Goal: Task Accomplishment & Management: Manage account settings

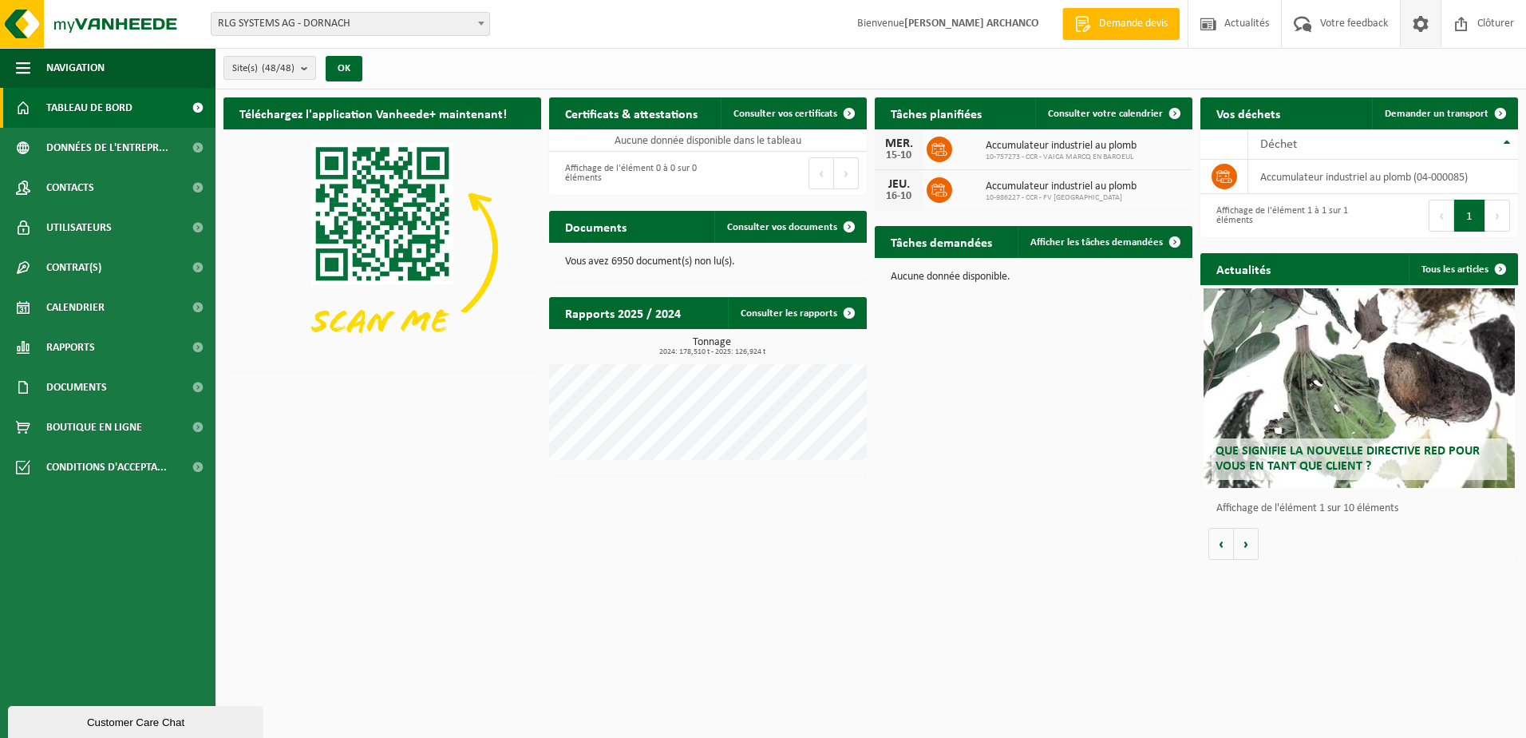
click at [1416, 25] on span at bounding box center [1421, 23] width 24 height 47
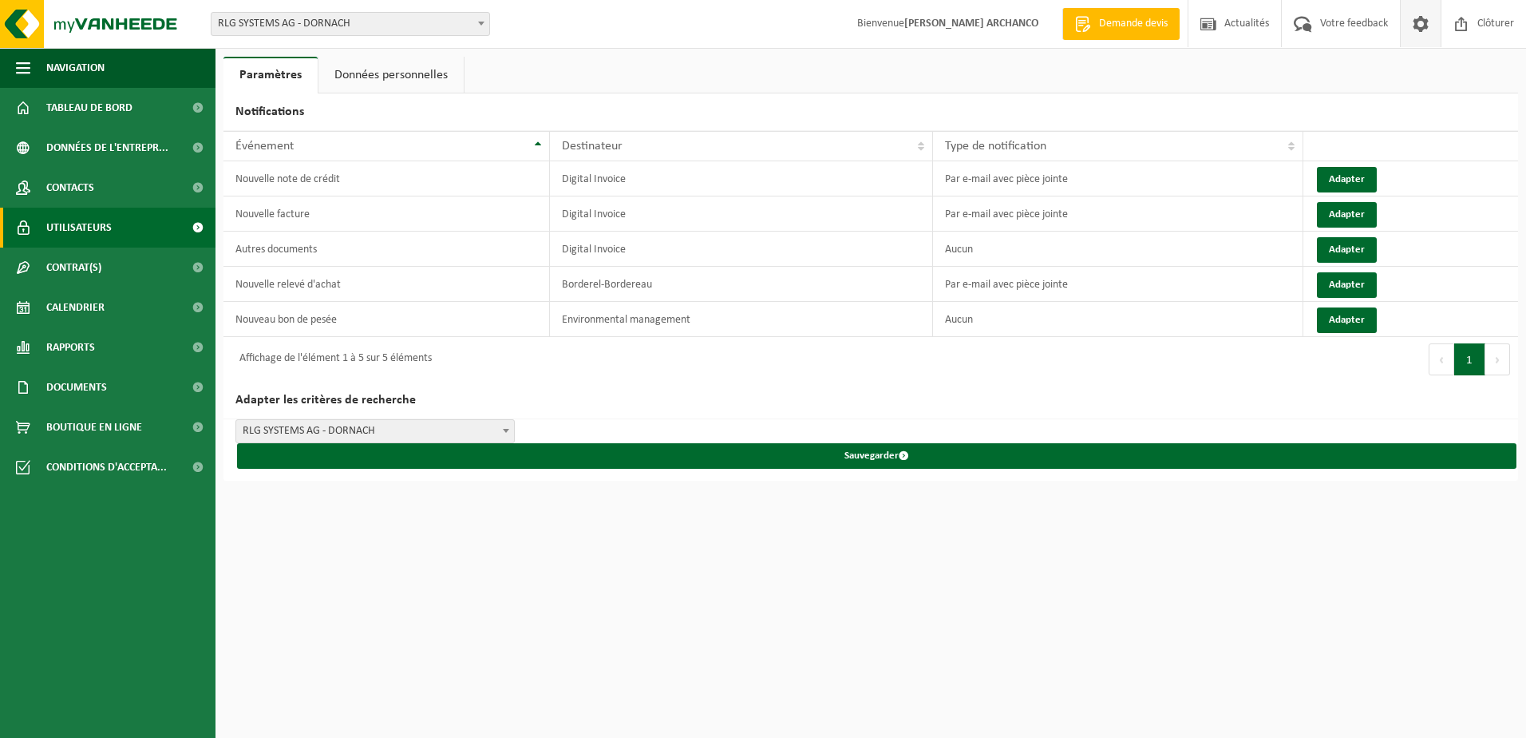
click at [91, 223] on span "Utilisateurs" at bounding box center [78, 228] width 65 height 40
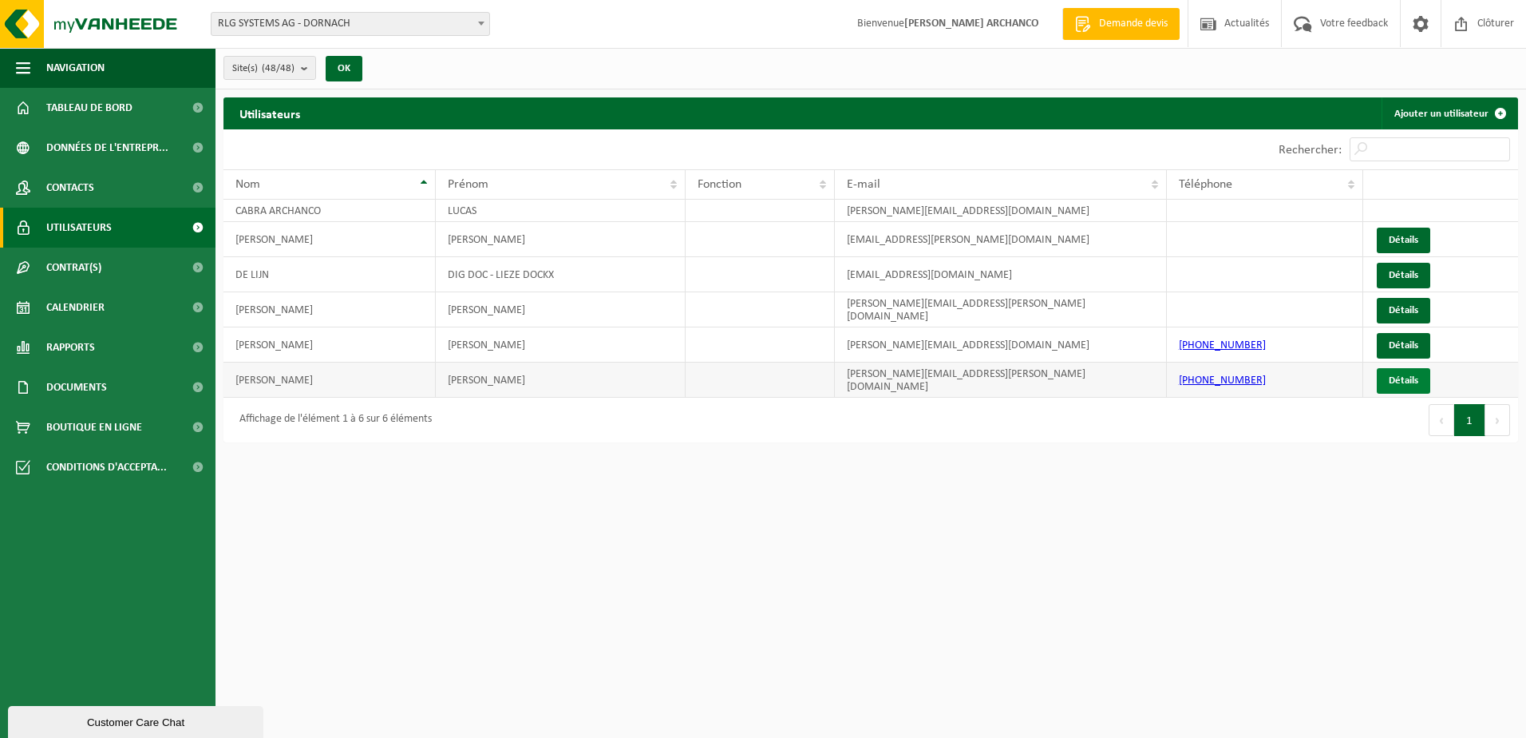
click at [1398, 375] on link "Détails" at bounding box center [1403, 381] width 53 height 26
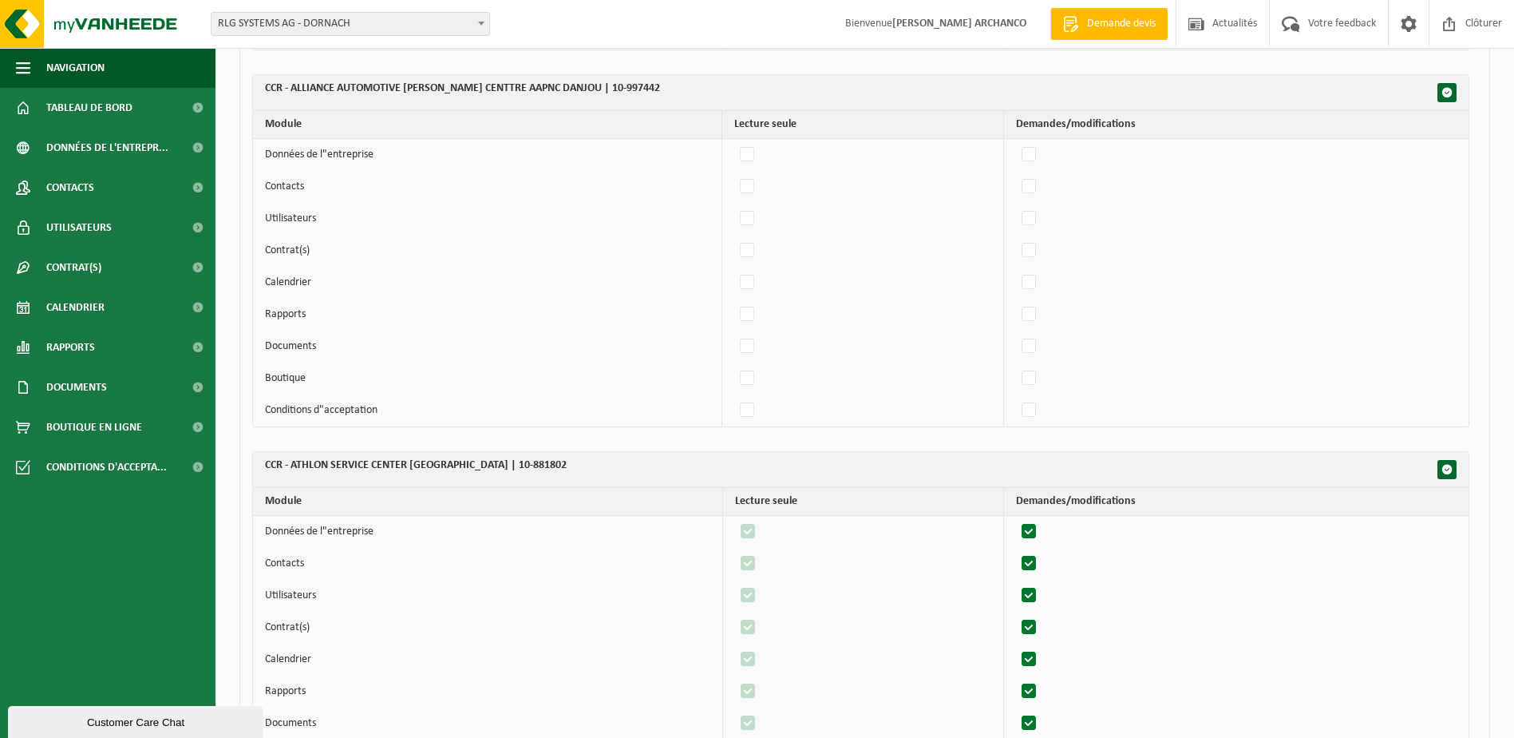
scroll to position [1596, 0]
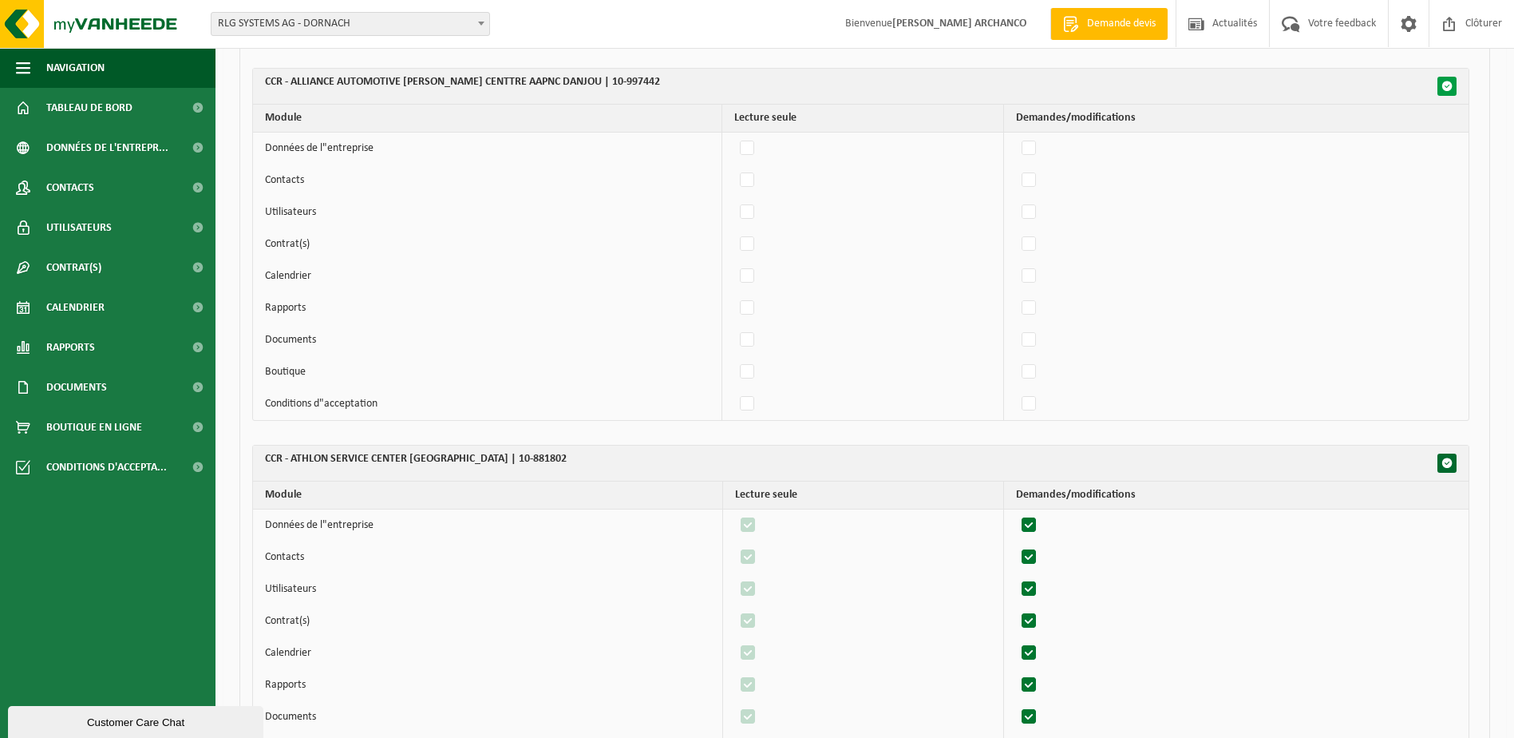
click at [1446, 87] on span "button" at bounding box center [1447, 86] width 11 height 11
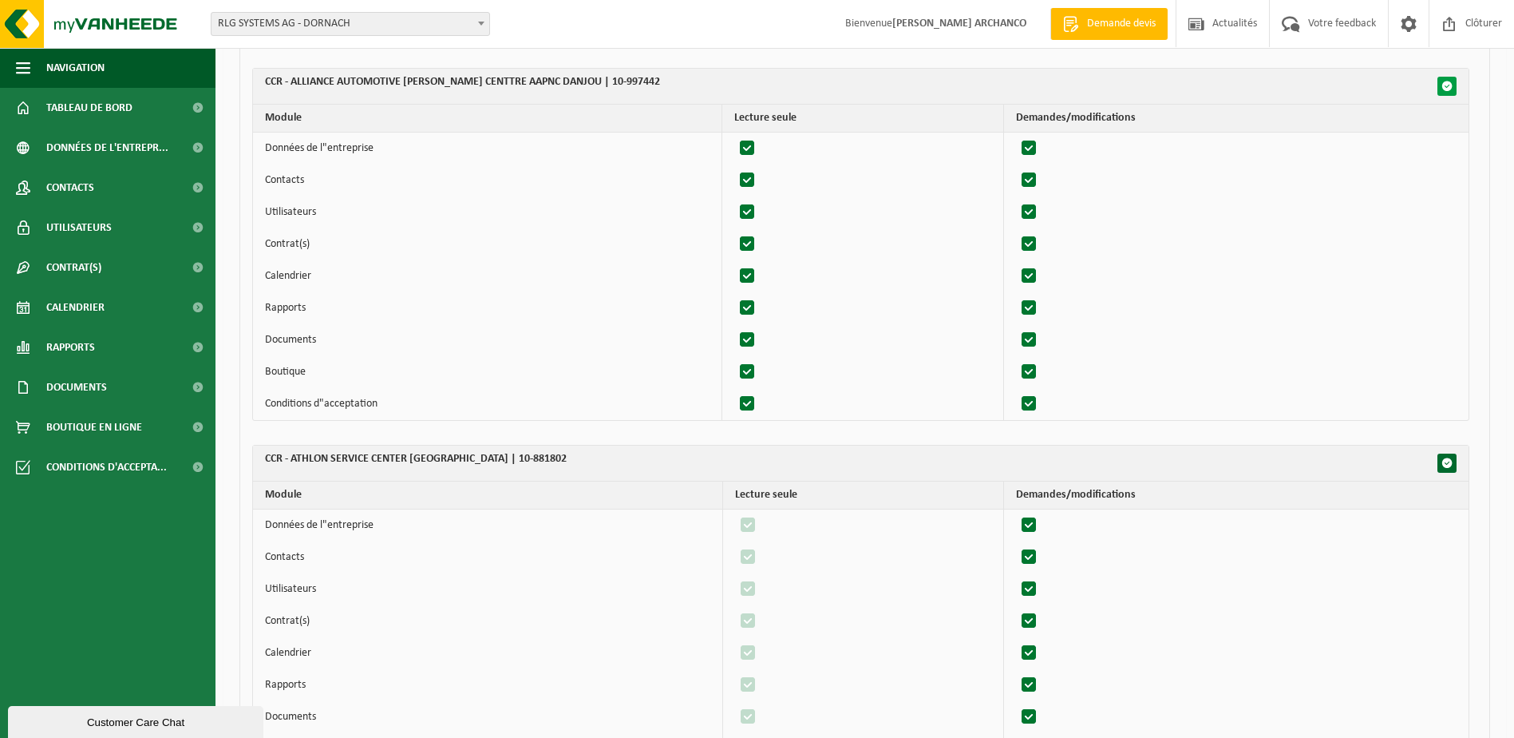
checkbox input "true"
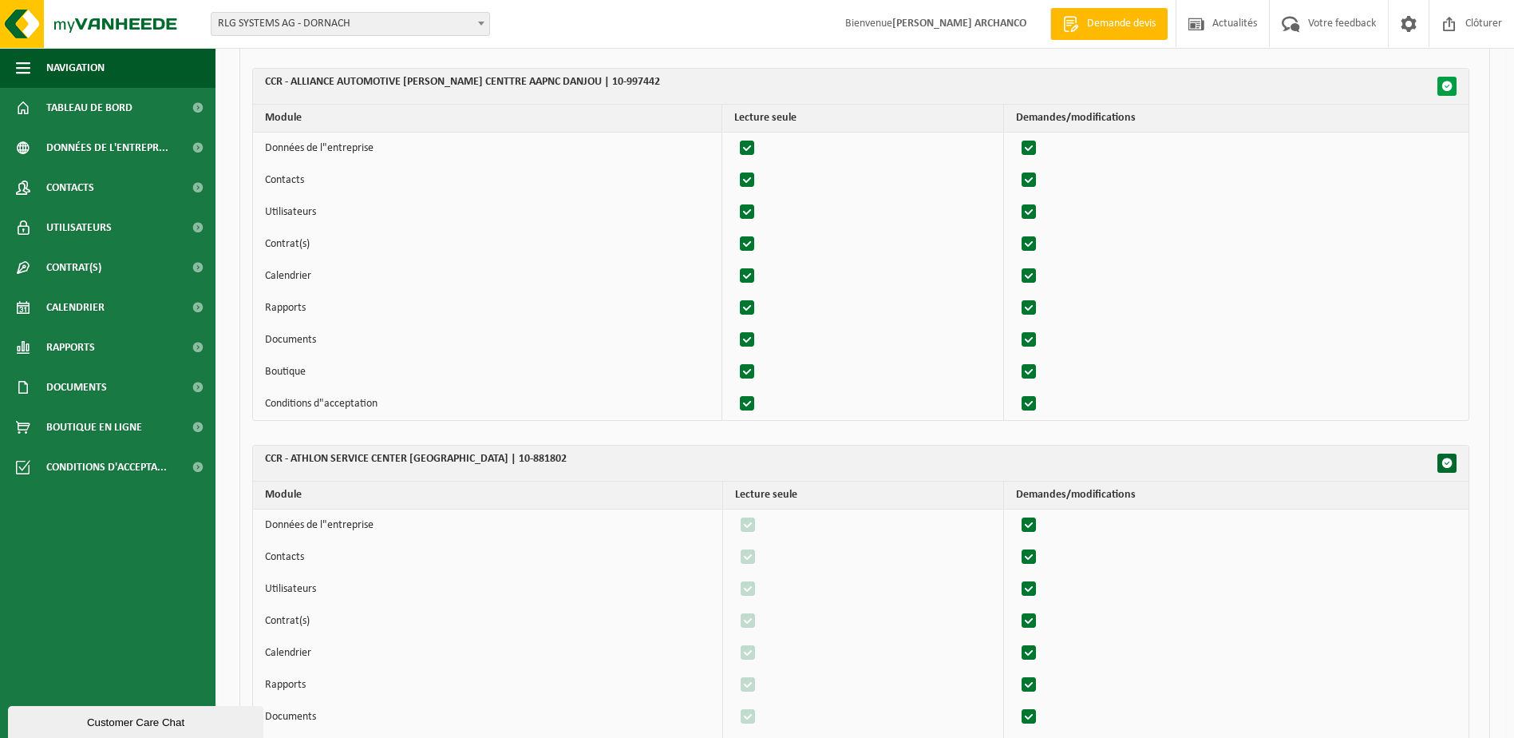
checkbox input "true"
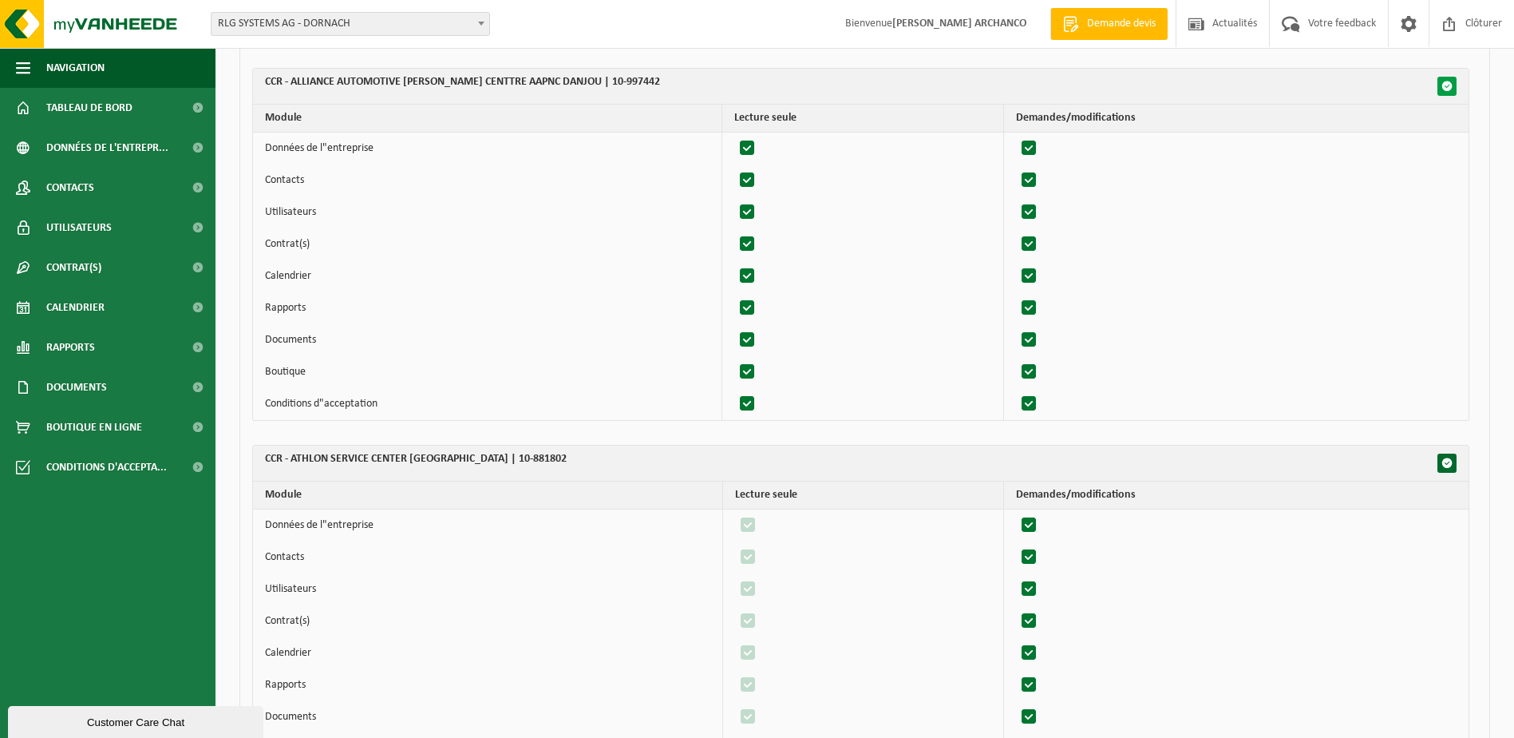
checkbox input "true"
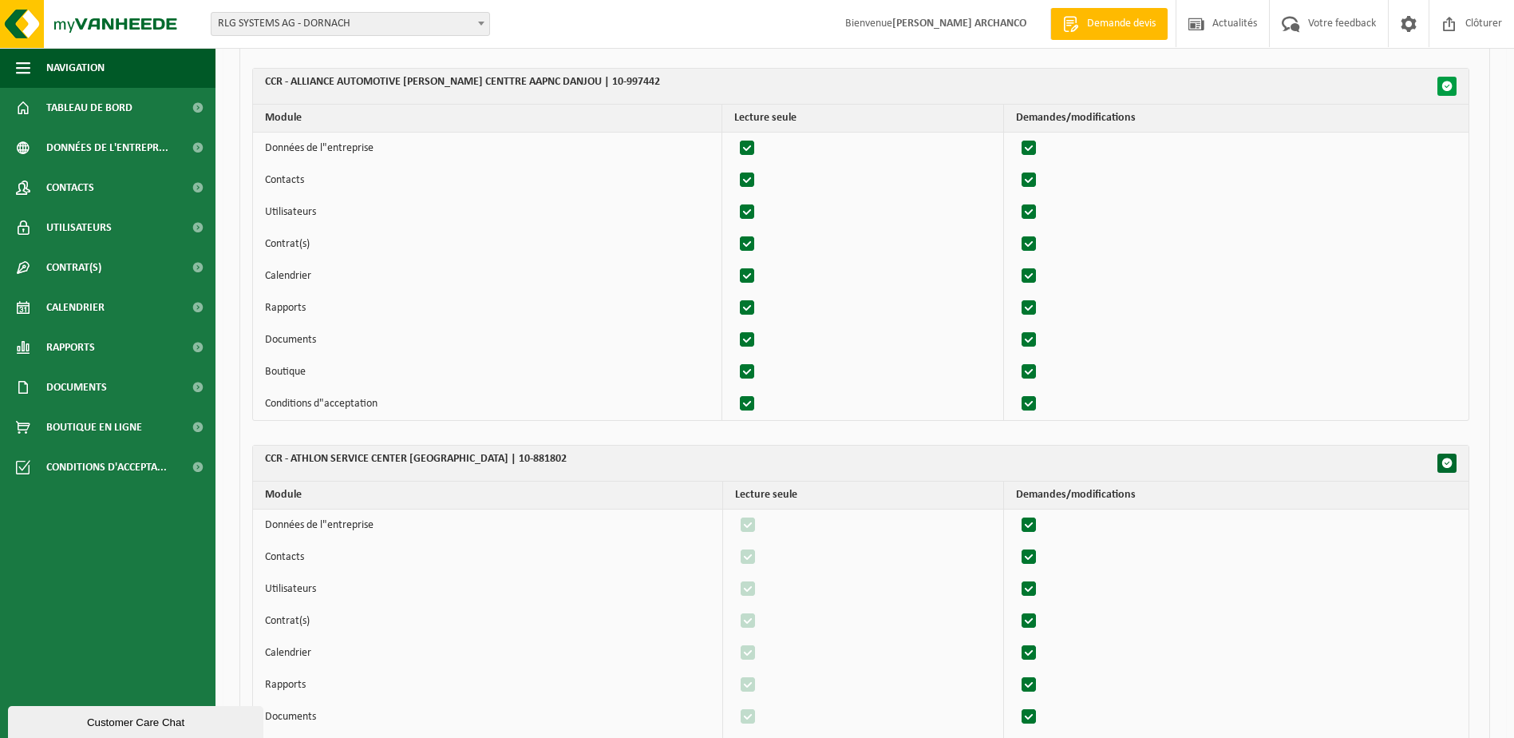
checkbox input "true"
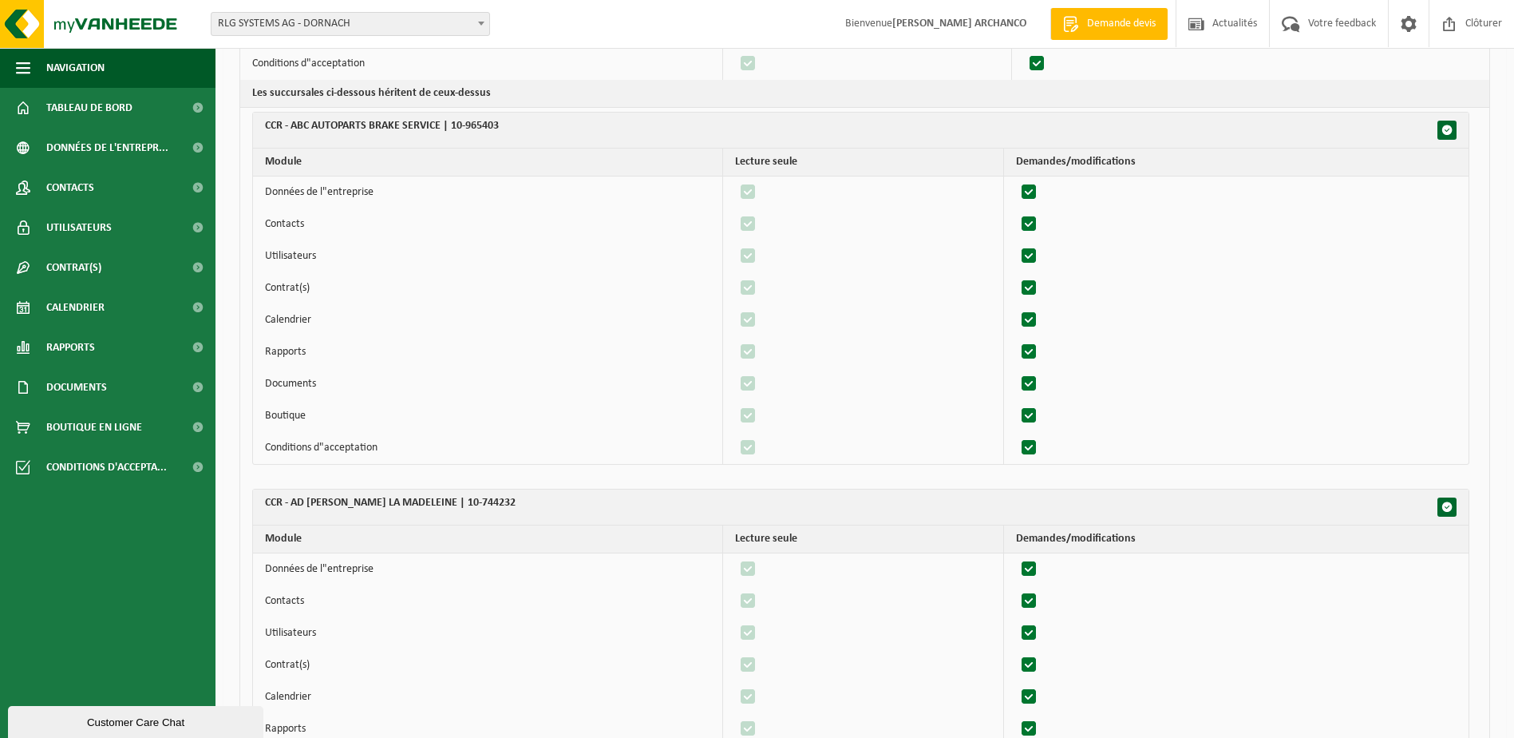
scroll to position [0, 0]
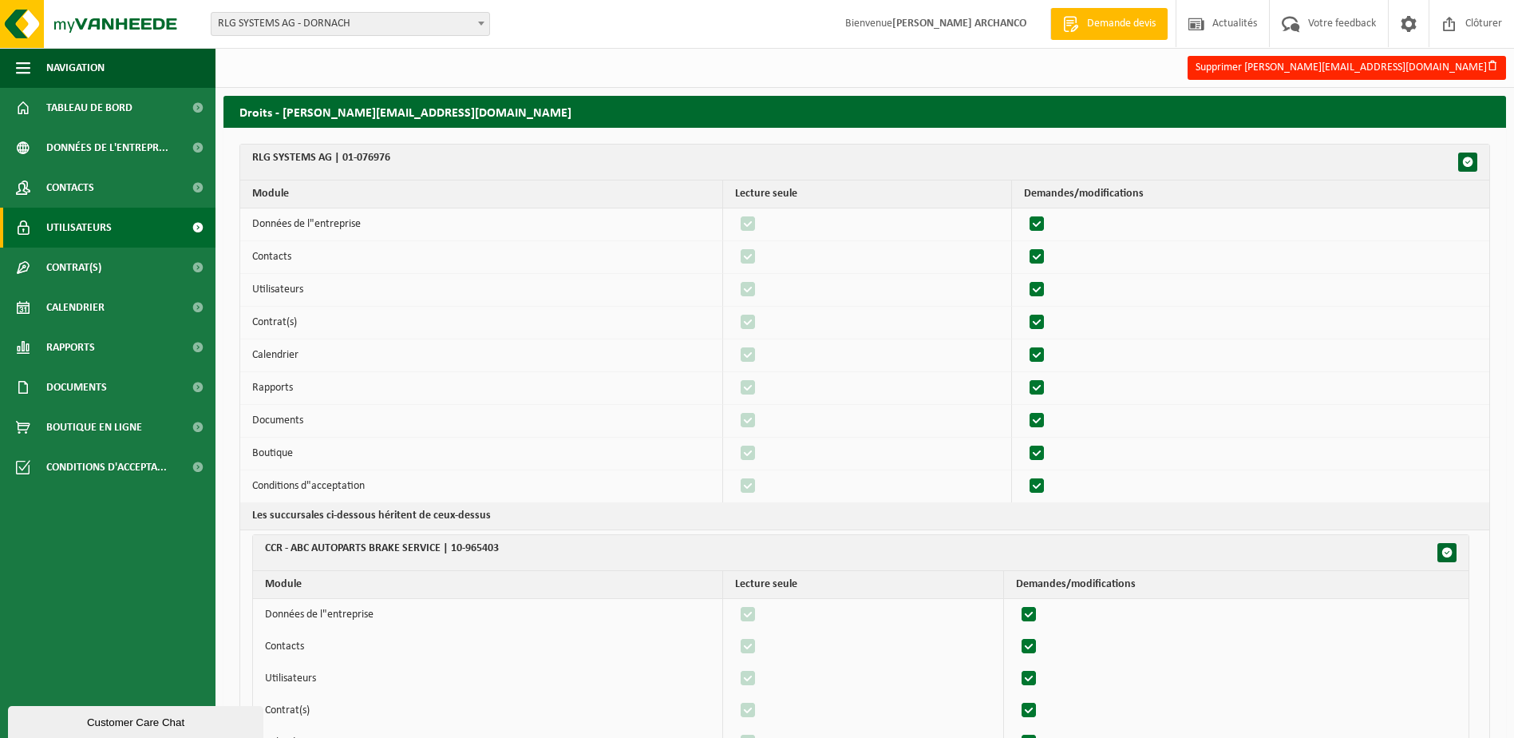
click at [103, 228] on span "Utilisateurs" at bounding box center [78, 228] width 65 height 40
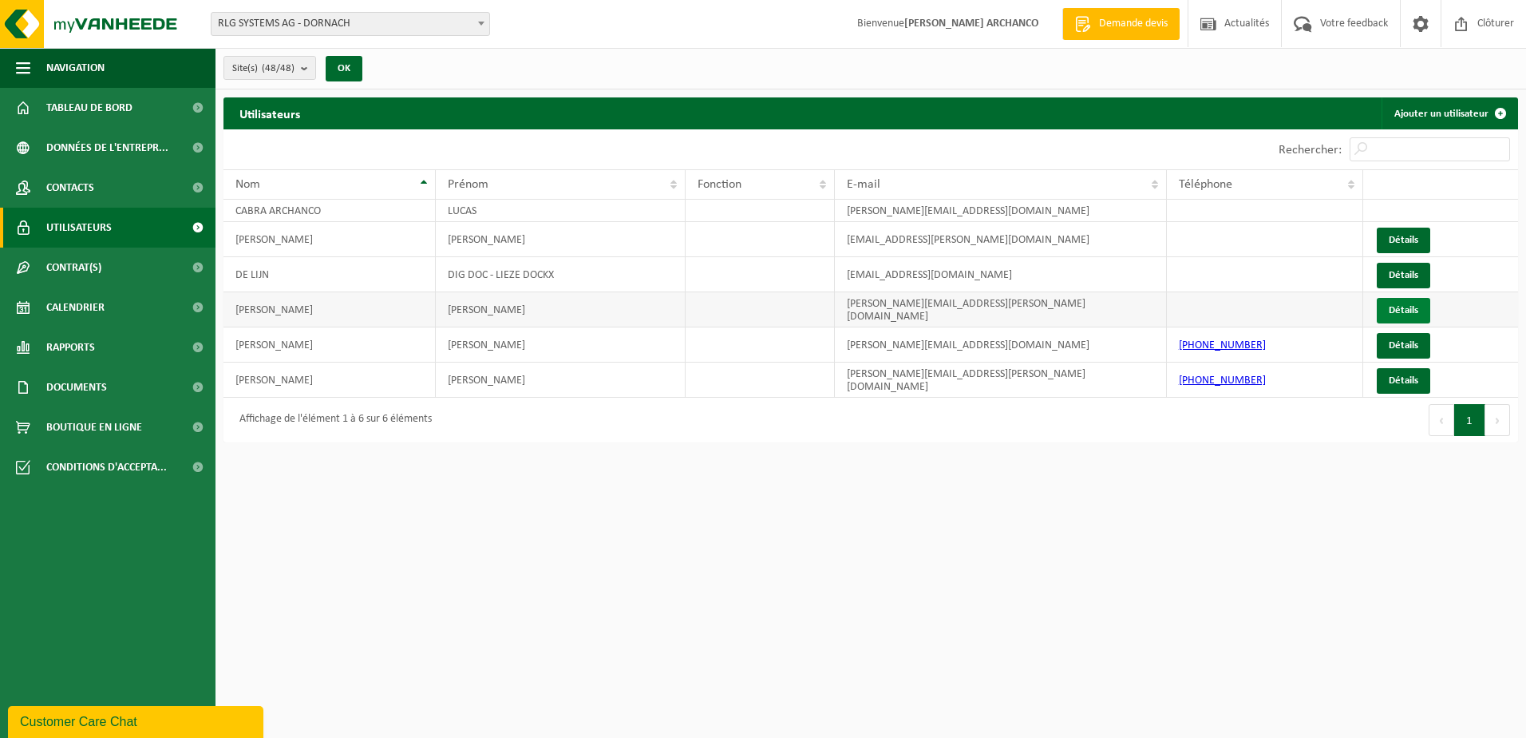
click at [1399, 308] on link "Détails" at bounding box center [1403, 311] width 53 height 26
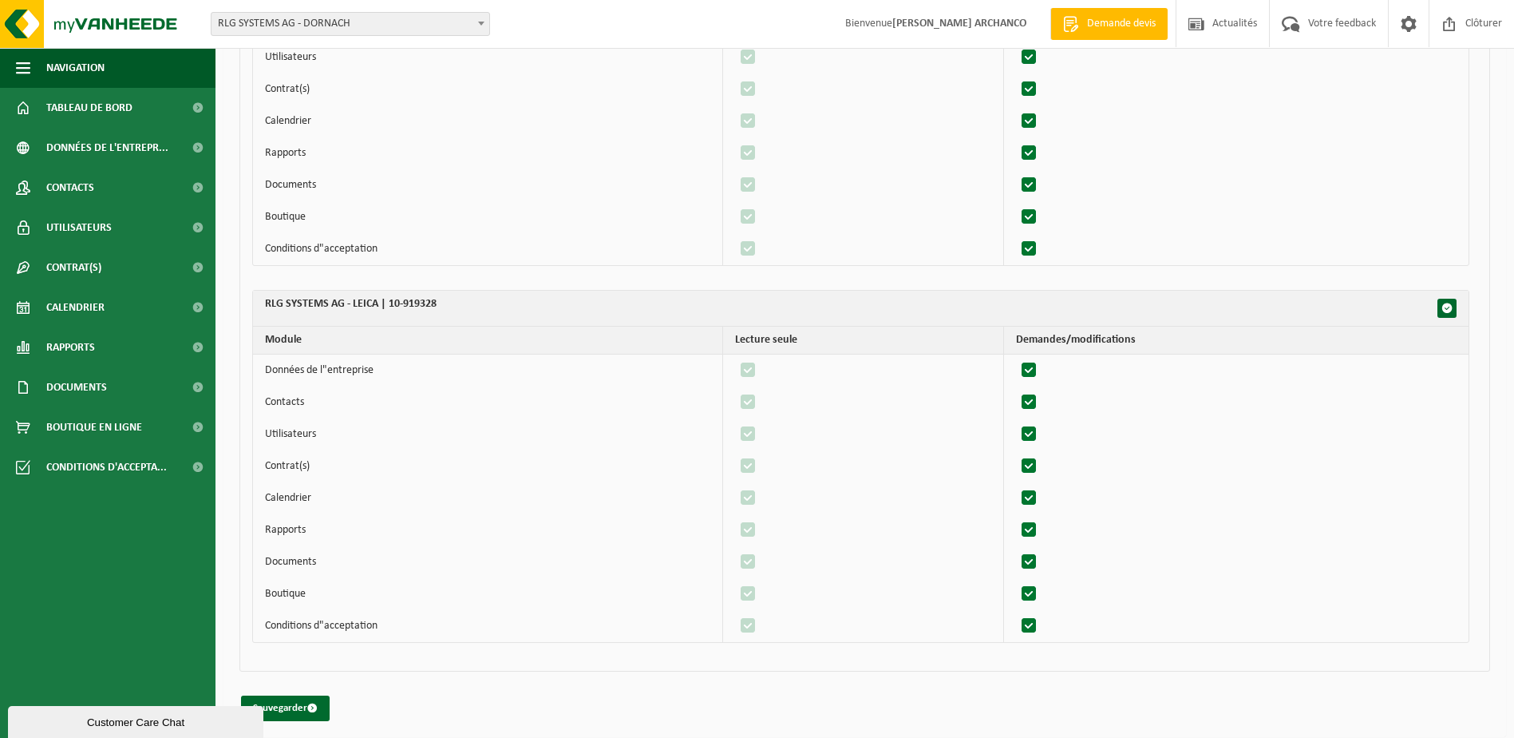
scroll to position [17581, 0]
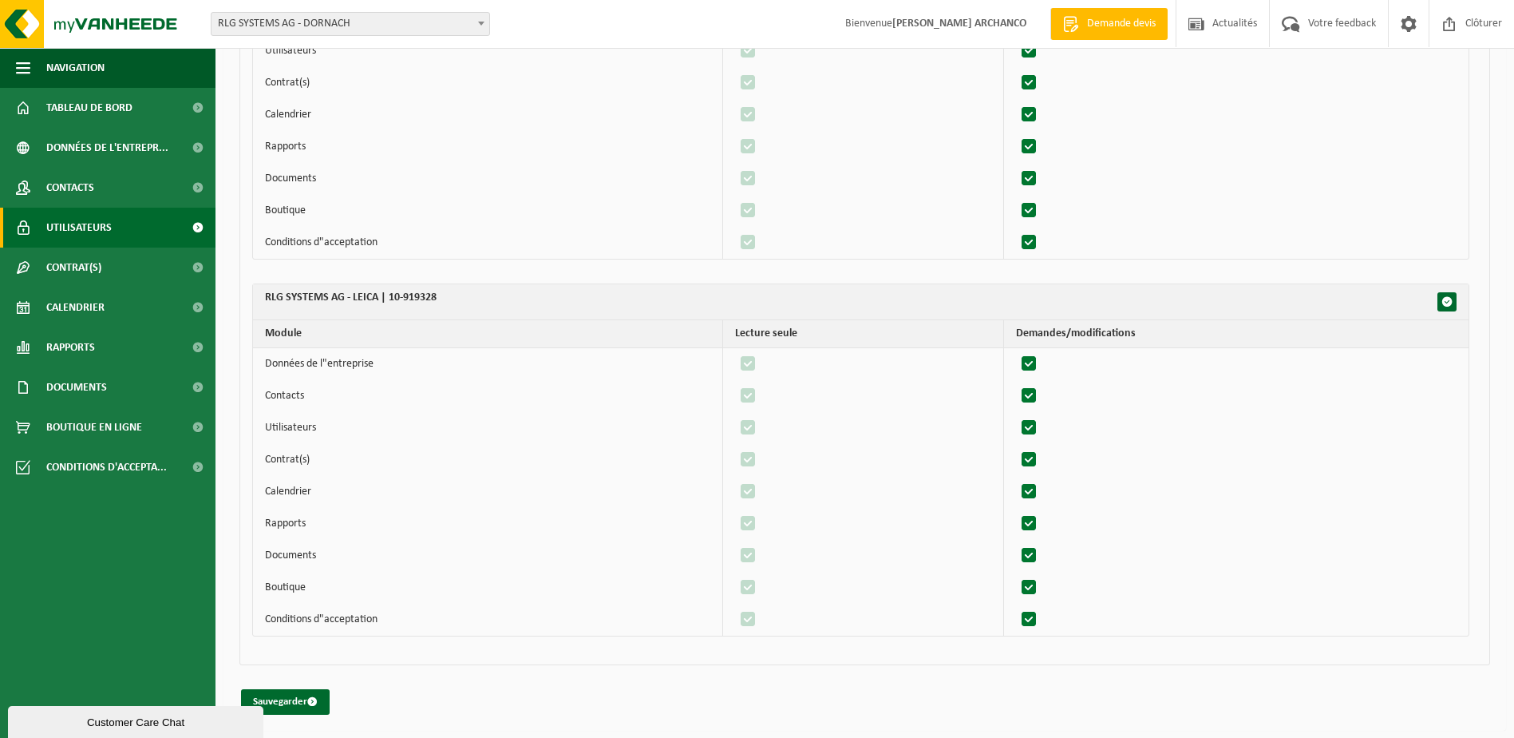
click at [92, 222] on span "Utilisateurs" at bounding box center [78, 228] width 65 height 40
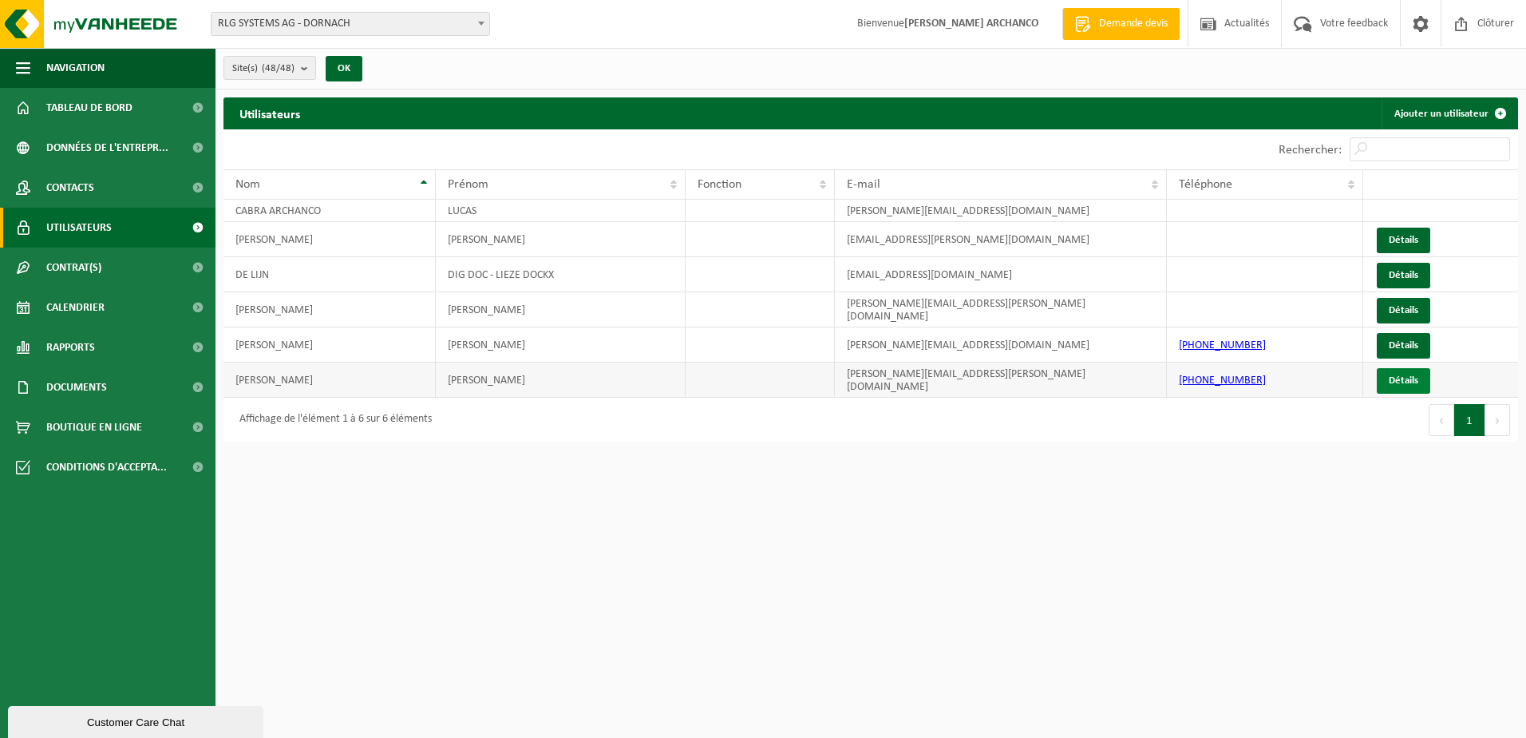
click at [1402, 380] on link "Détails" at bounding box center [1403, 381] width 53 height 26
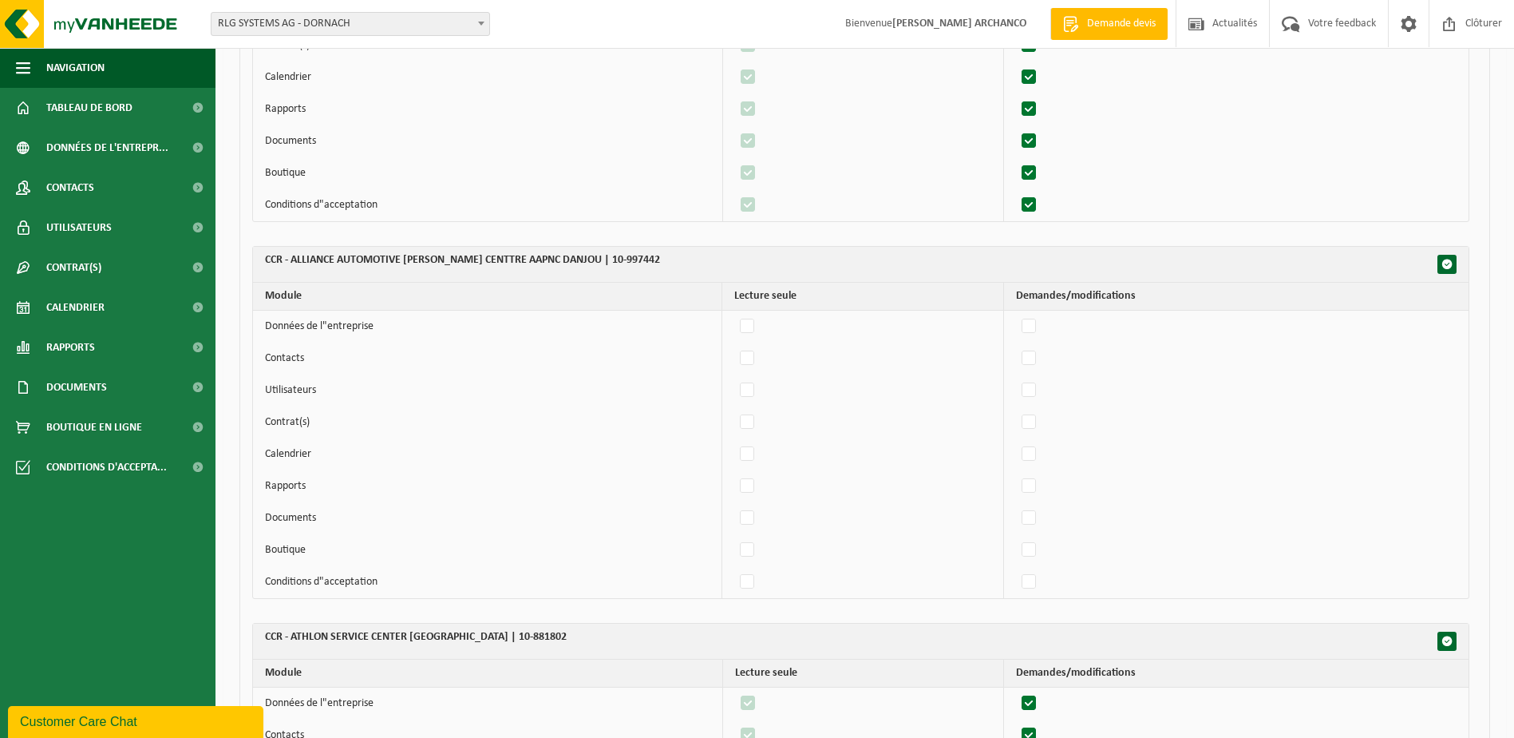
scroll to position [1439, 0]
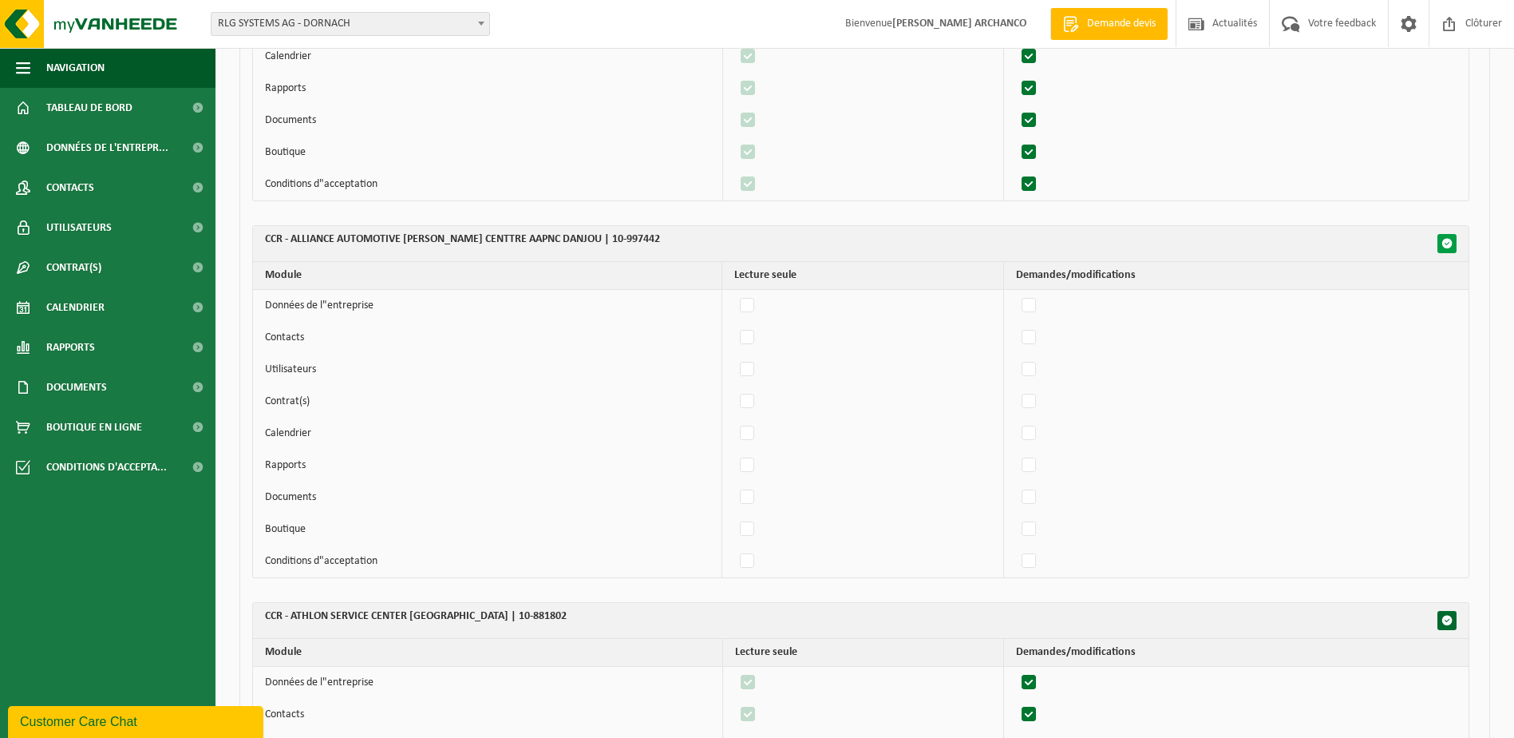
click at [1448, 245] on span "button" at bounding box center [1447, 243] width 11 height 11
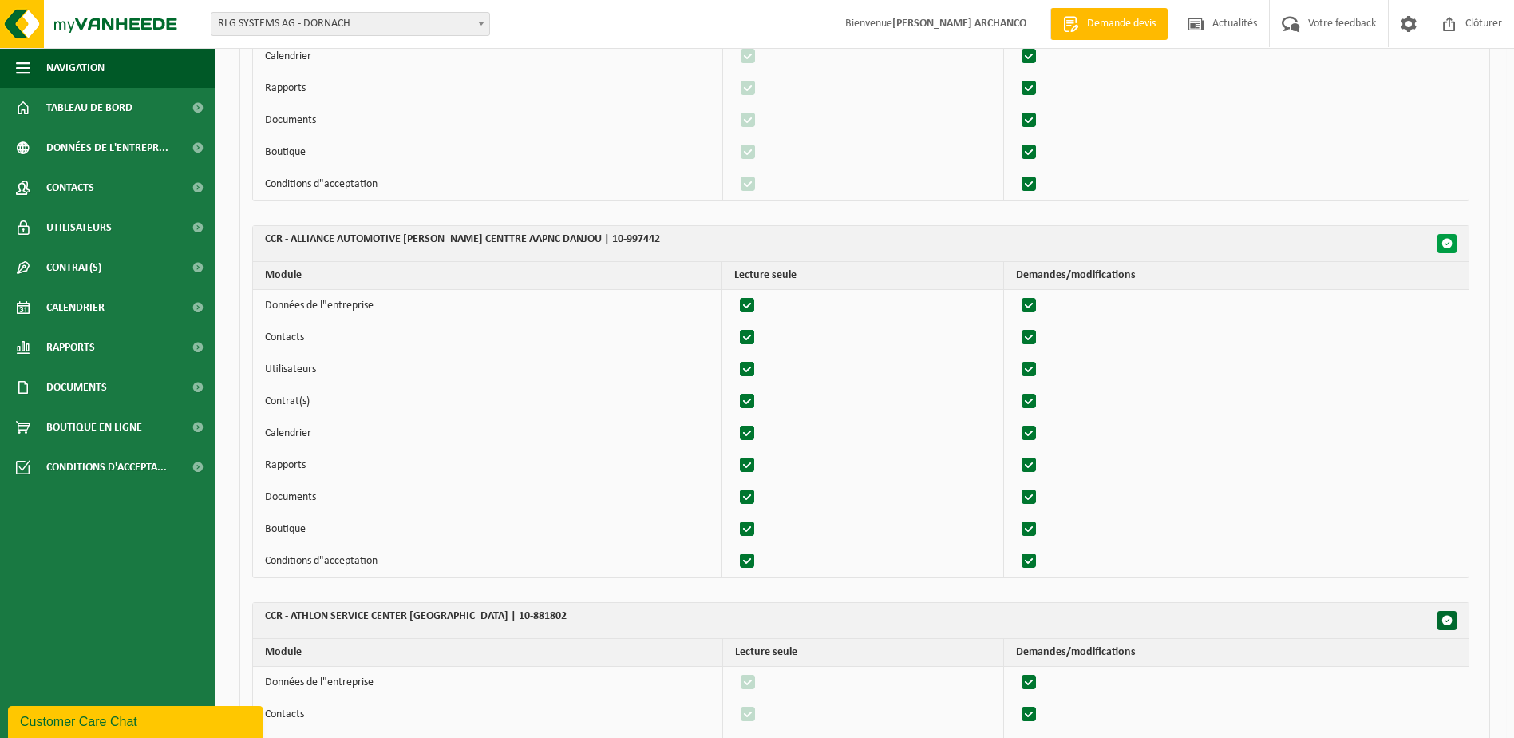
checkbox input "true"
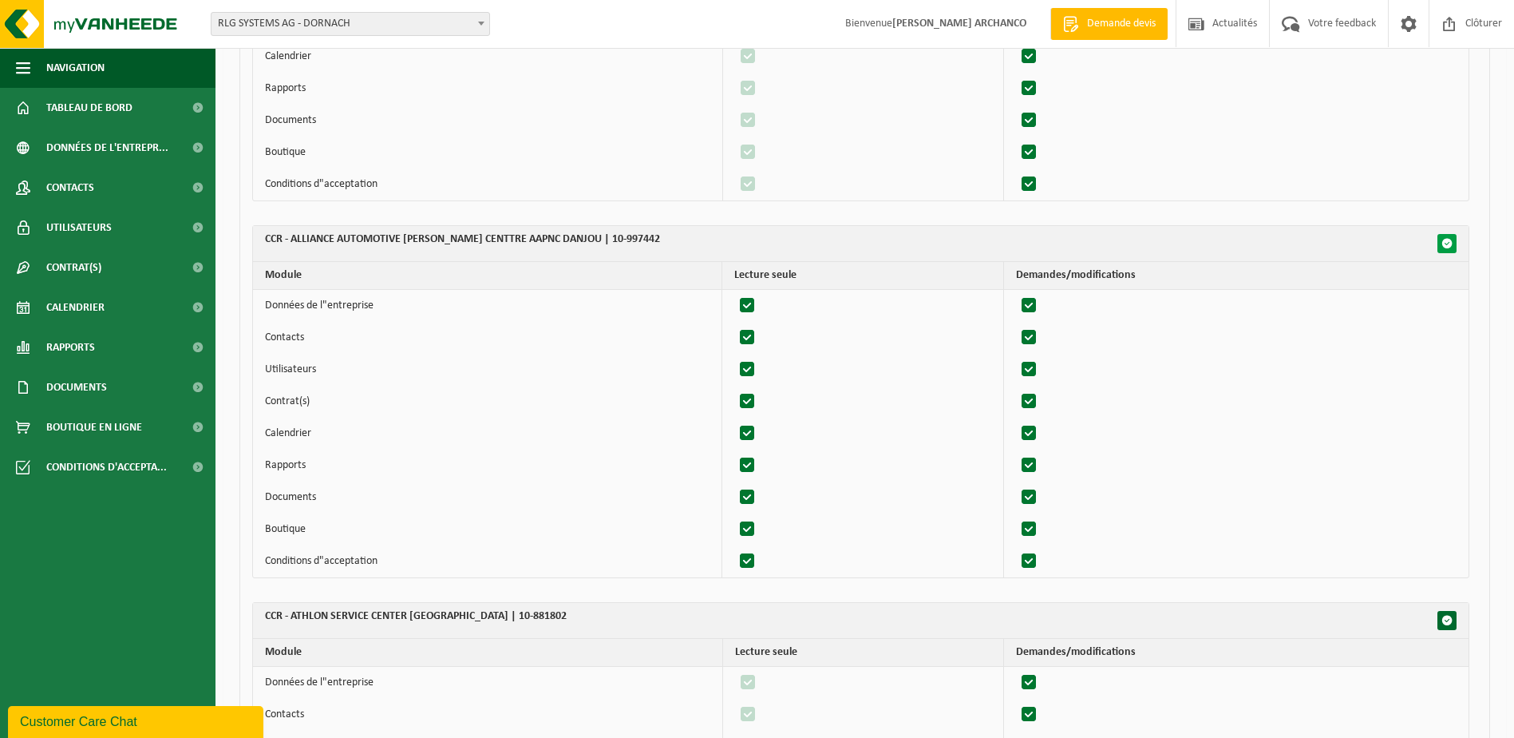
checkbox input "true"
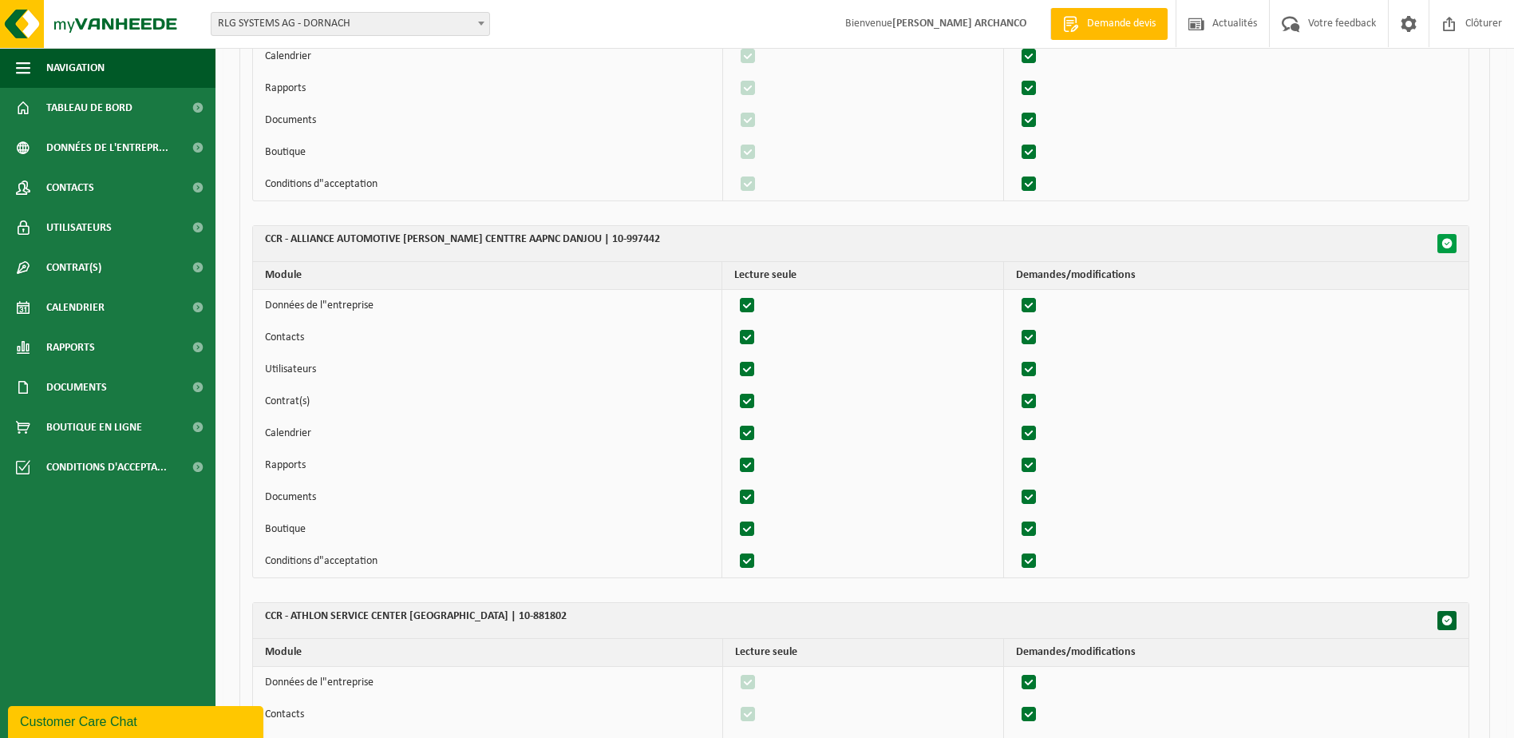
checkbox input "true"
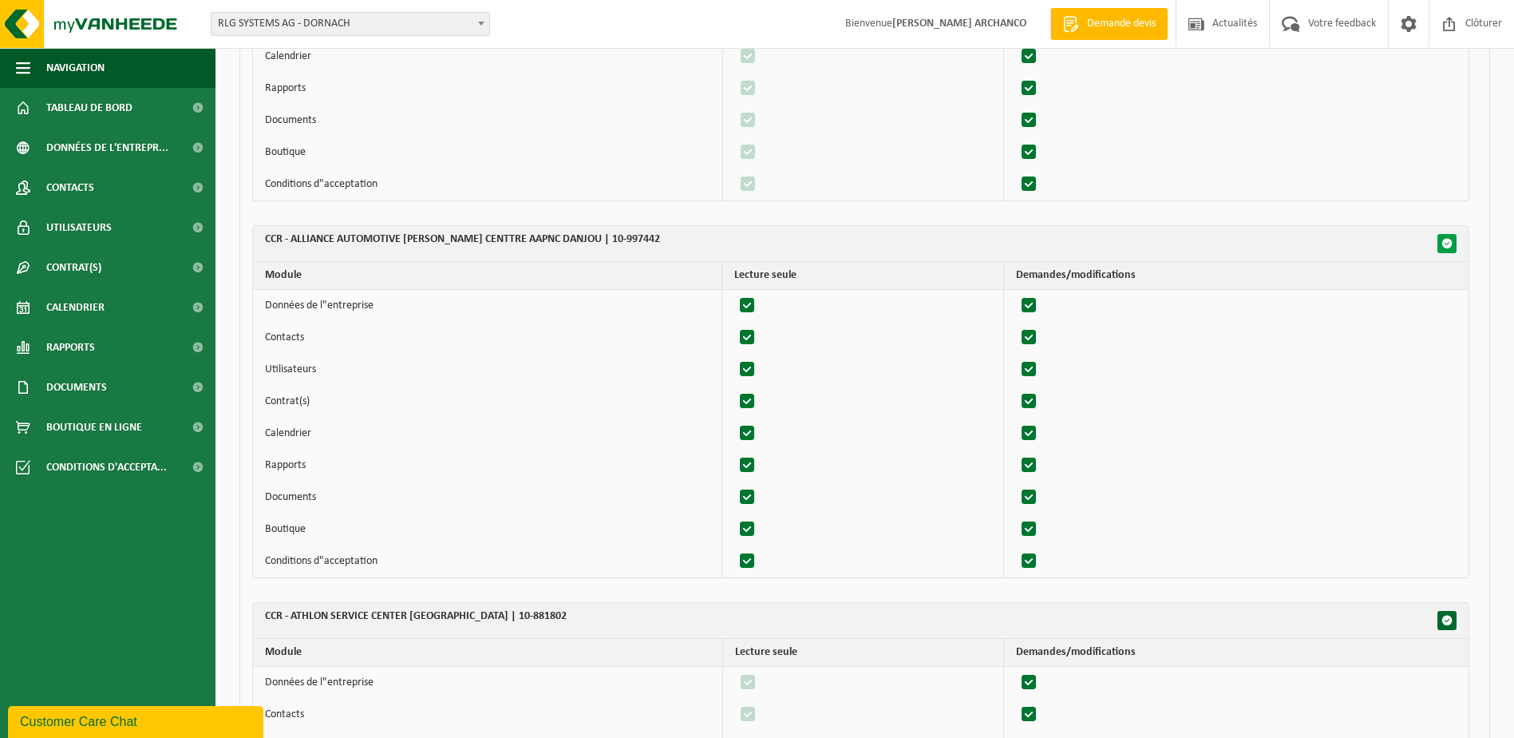
checkbox input "true"
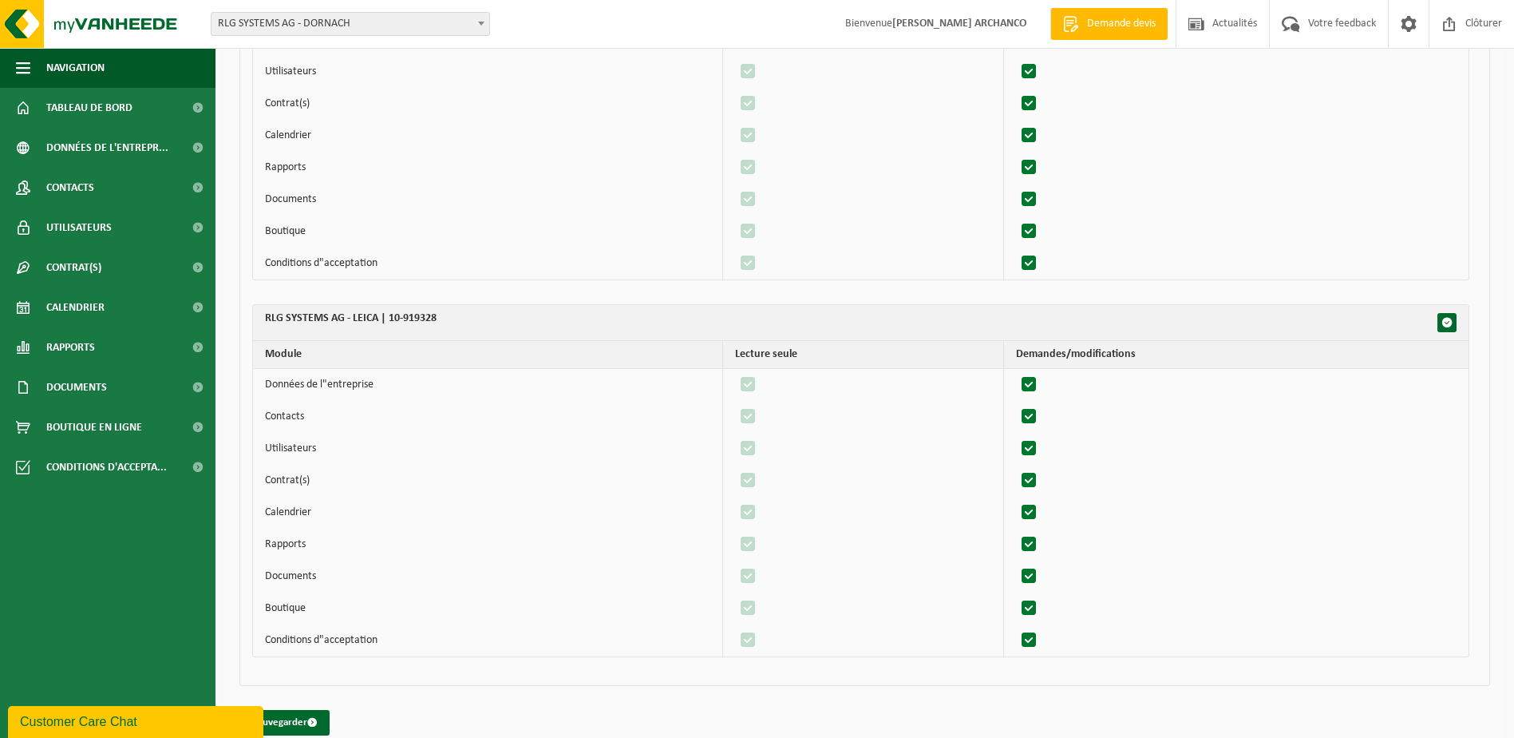
scroll to position [17581, 0]
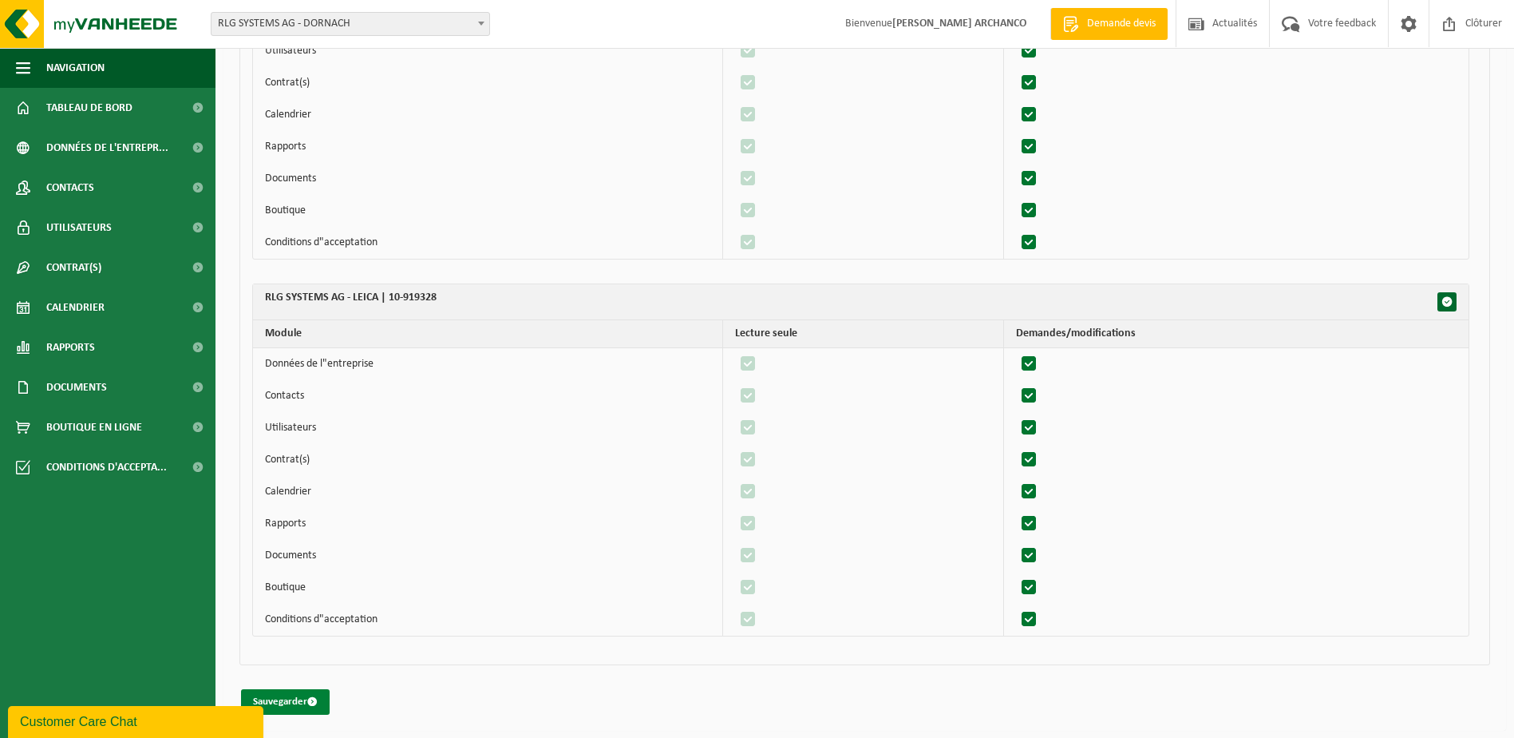
click at [305, 698] on button "Sauvegarder" at bounding box center [285, 702] width 89 height 26
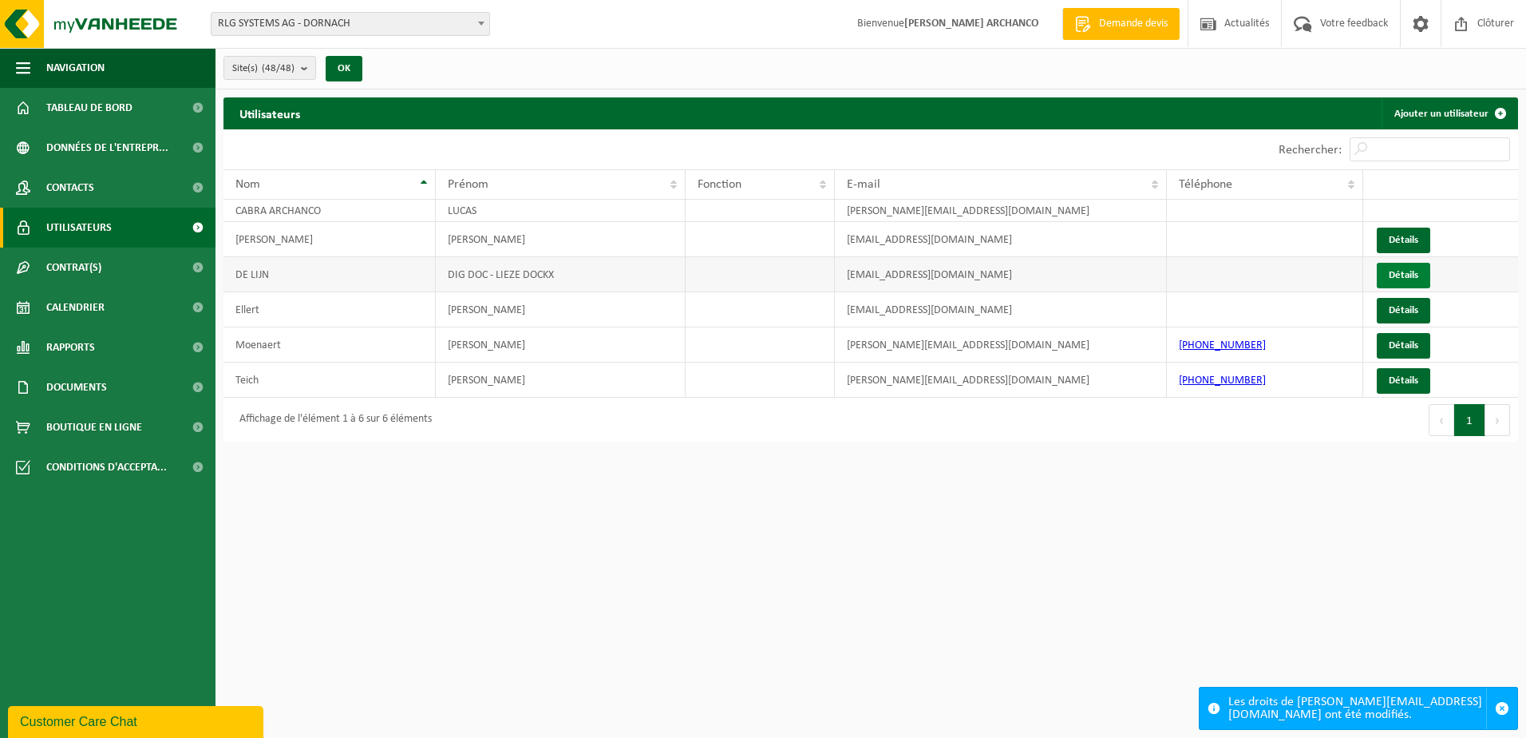
click at [1413, 275] on link "Détails" at bounding box center [1403, 276] width 53 height 26
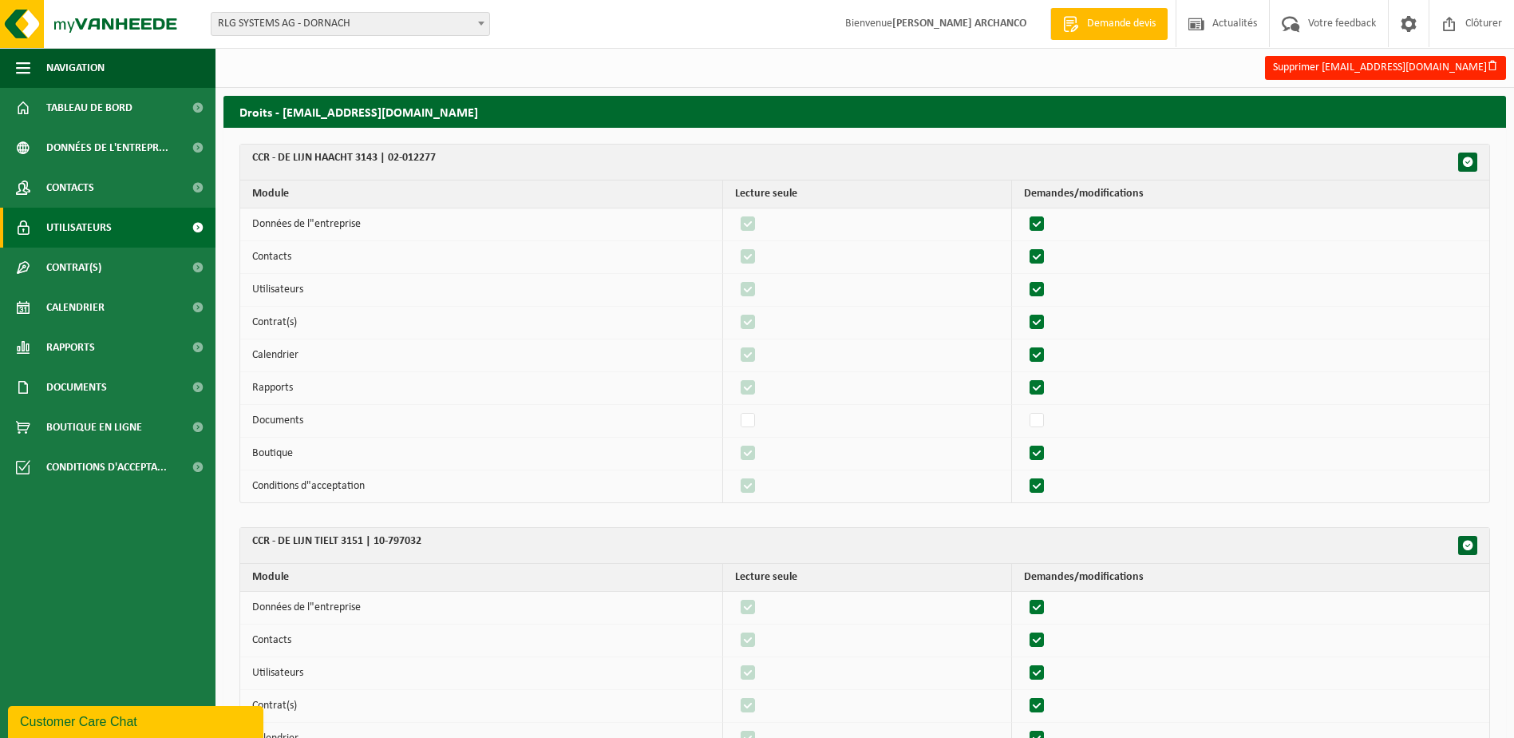
click at [113, 223] on link "Utilisateurs" at bounding box center [108, 228] width 216 height 40
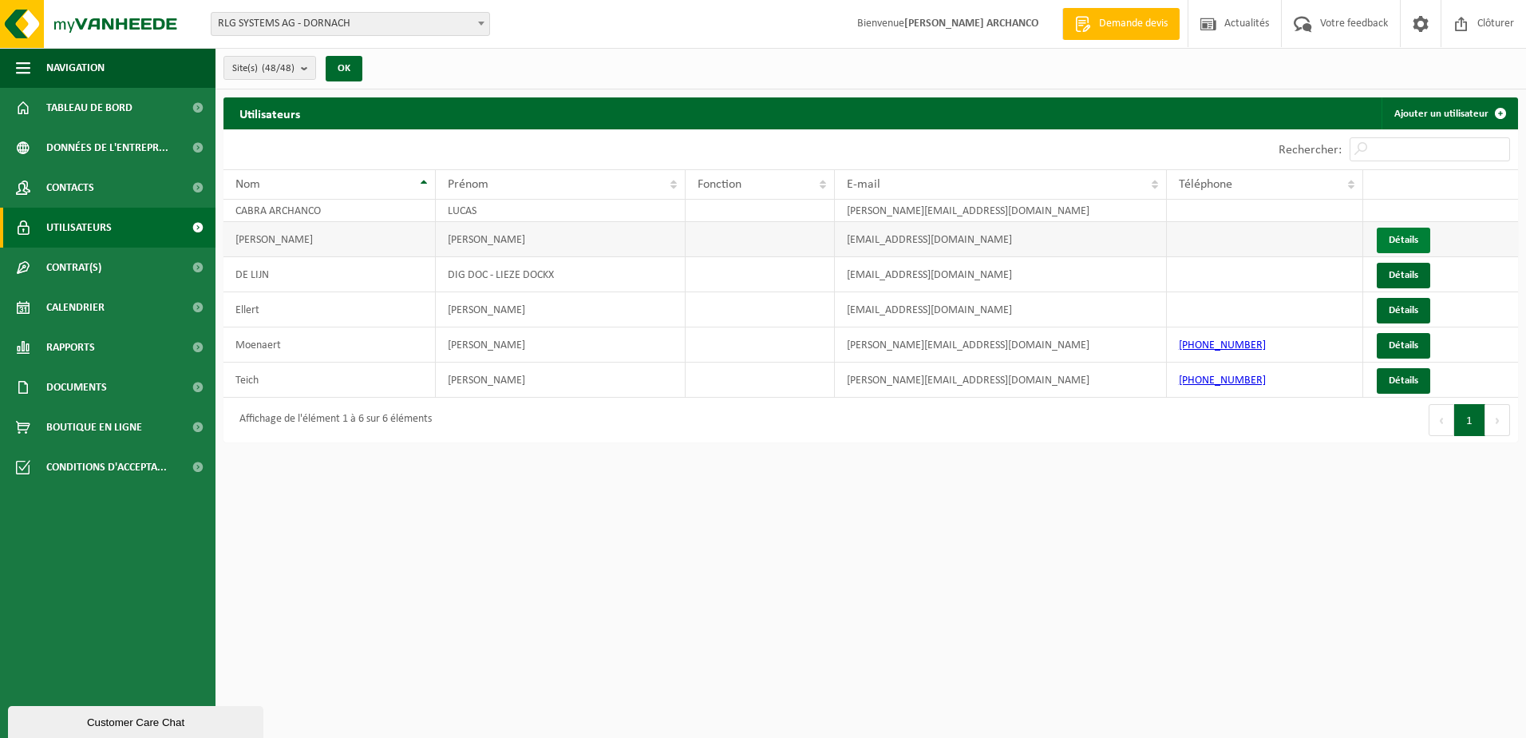
click at [1398, 238] on link "Détails" at bounding box center [1403, 240] width 53 height 26
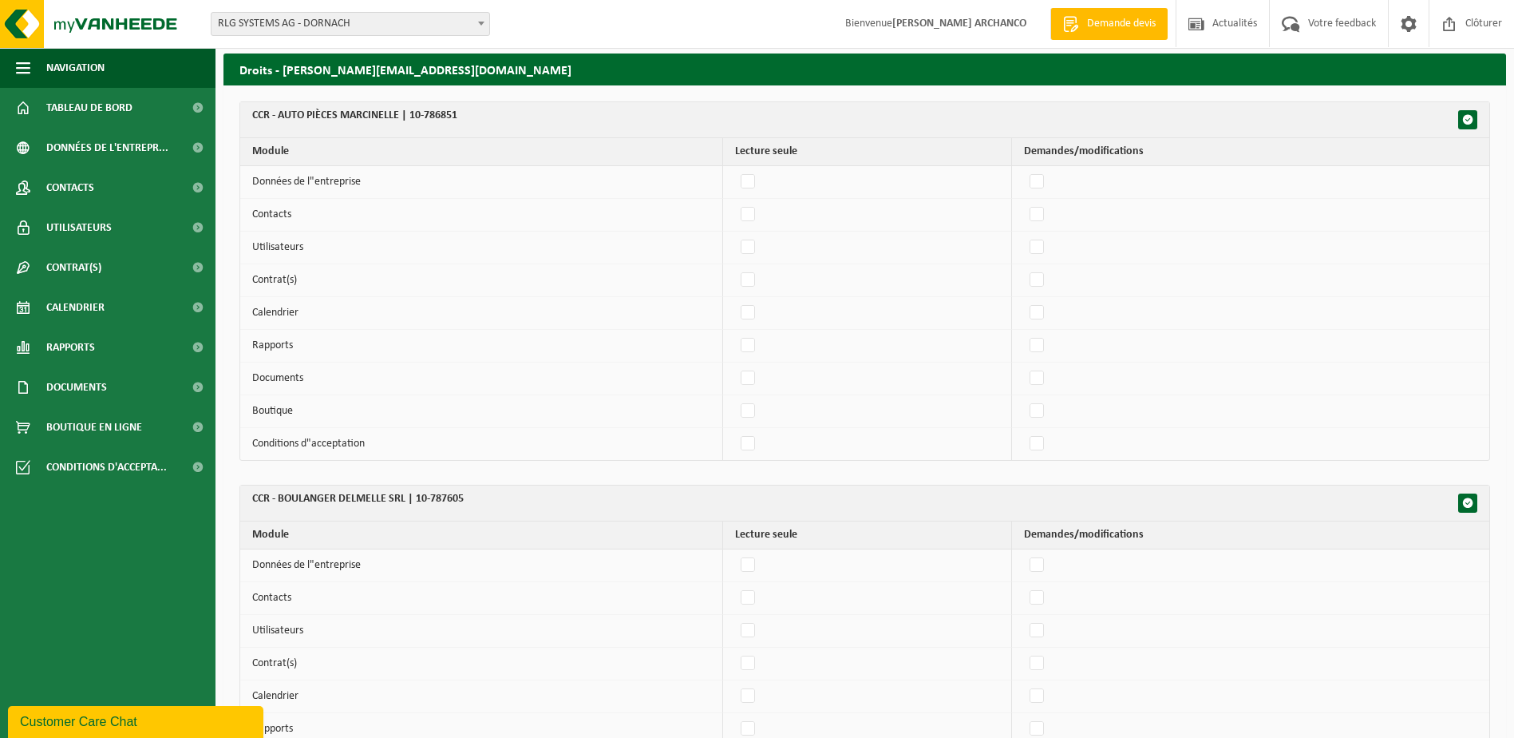
scroll to position [42, 0]
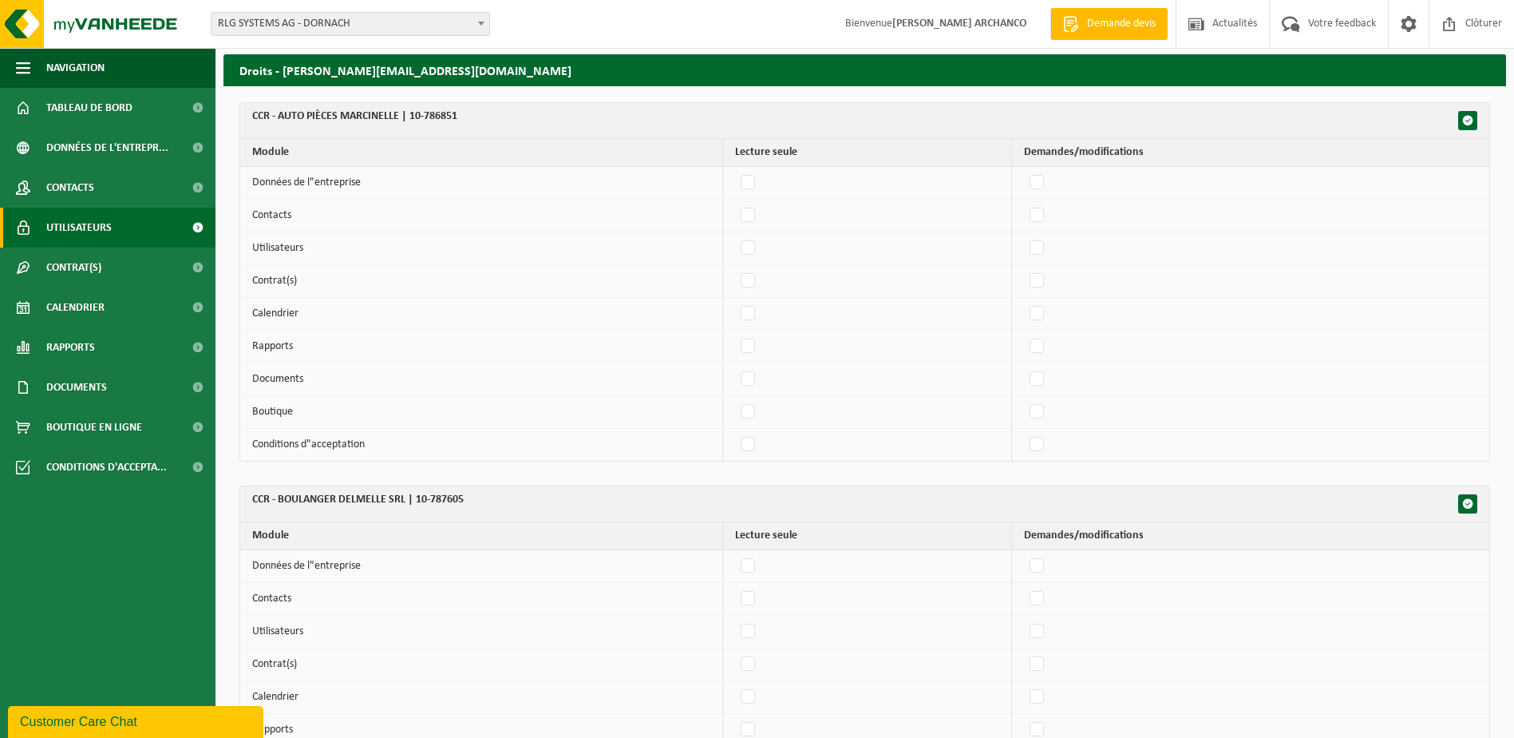
click at [121, 227] on link "Utilisateurs" at bounding box center [108, 228] width 216 height 40
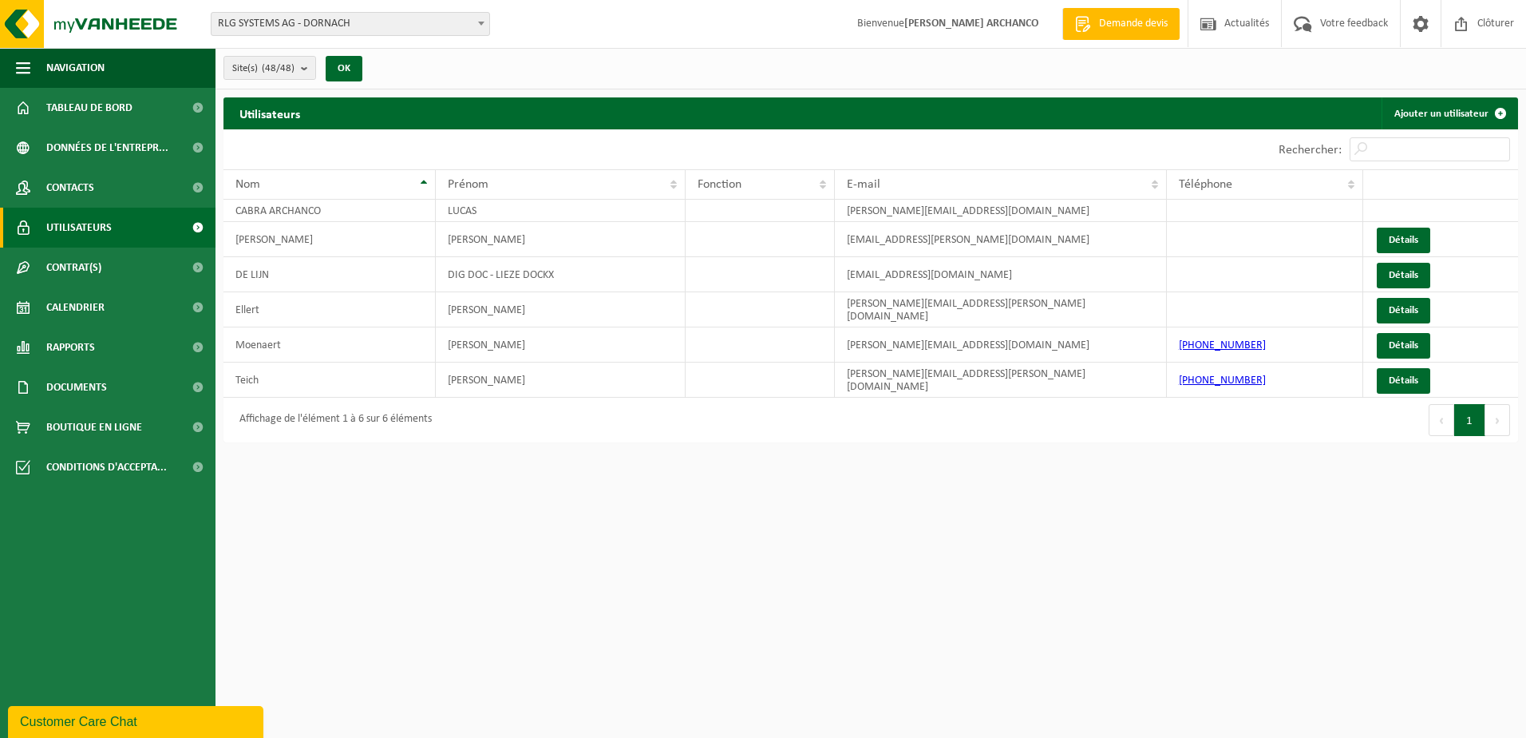
click at [401, 23] on span "RLG SYSTEMS AG - DORNACH" at bounding box center [351, 24] width 278 height 22
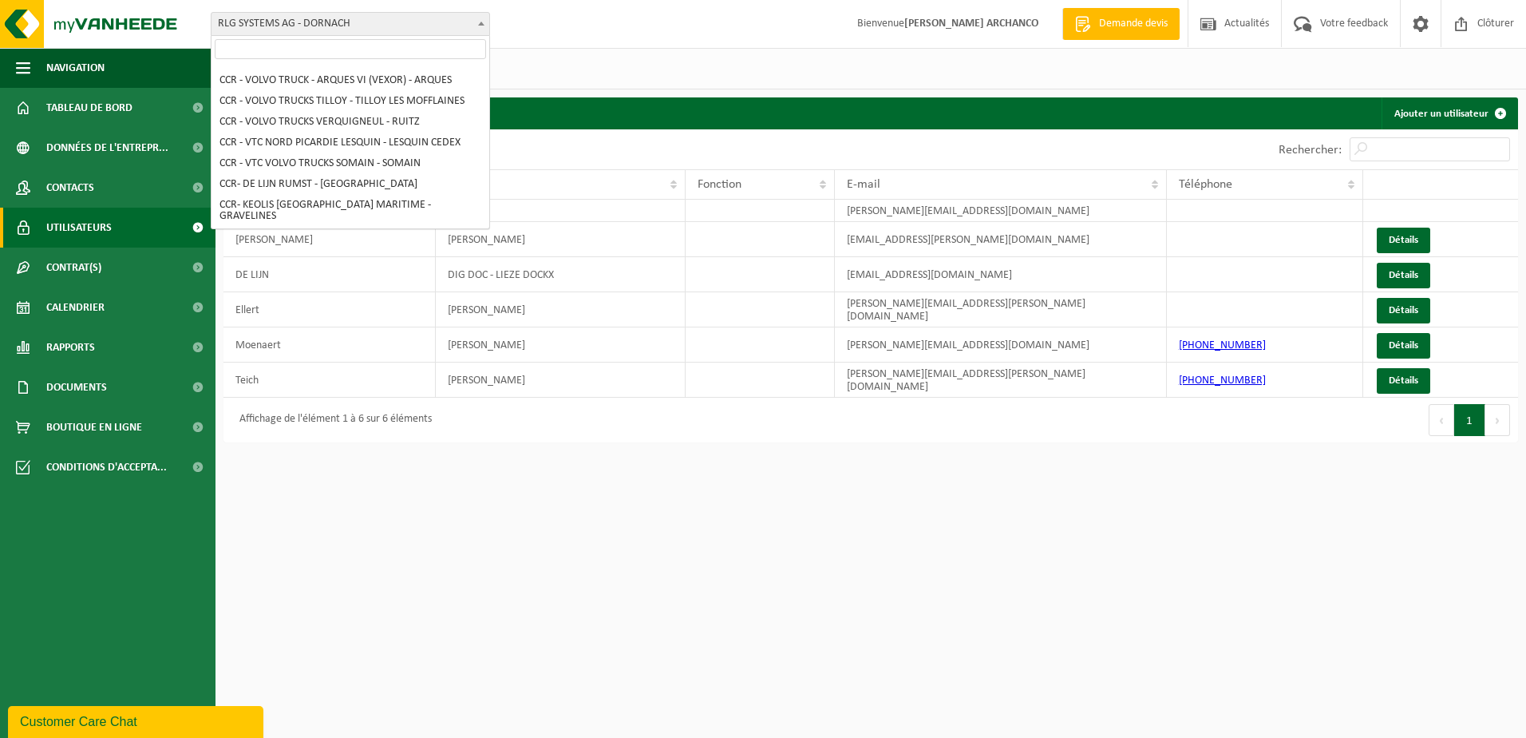
scroll to position [1048, 0]
select select "32720"
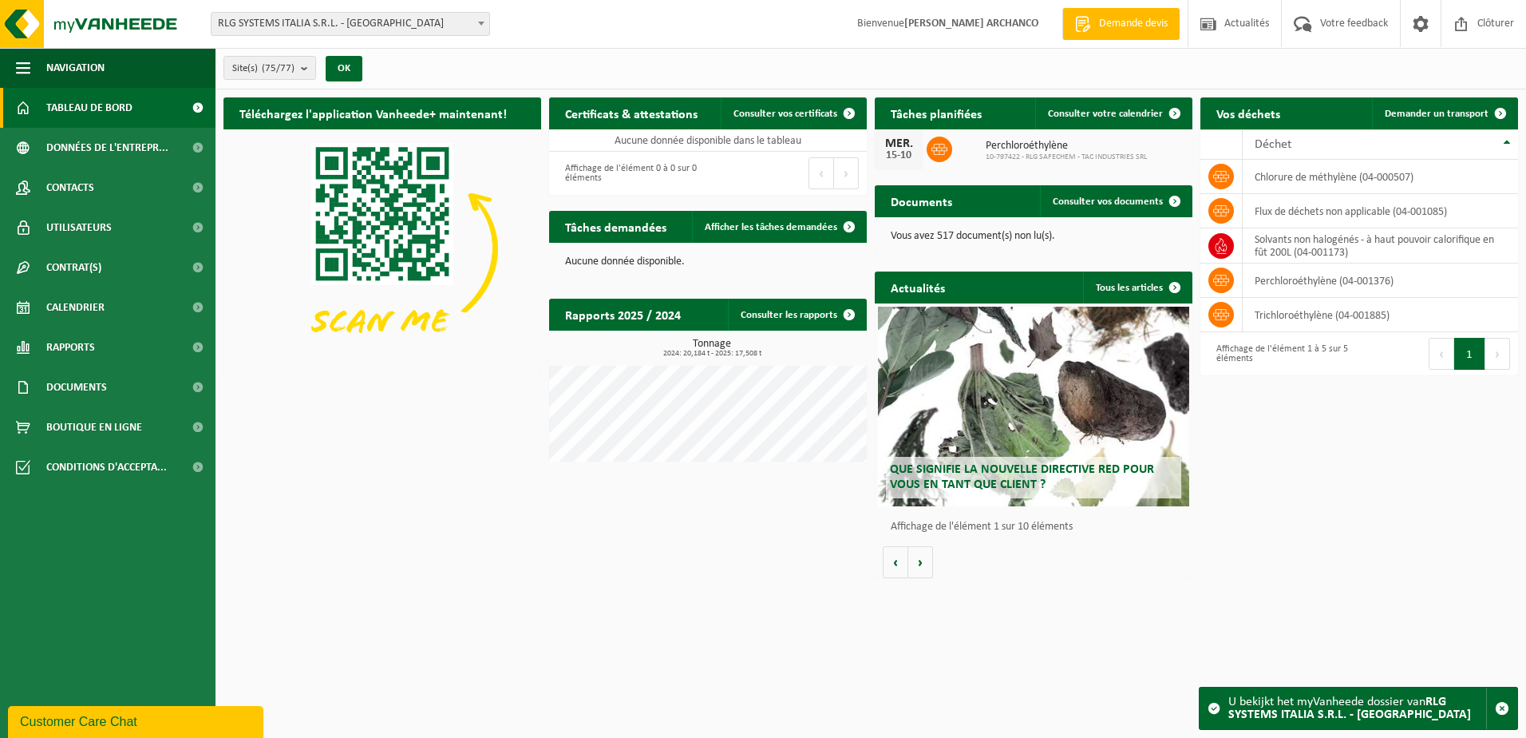
click at [363, 28] on span "RLG SYSTEMS ITALIA S.R.L. - [GEOGRAPHIC_DATA]" at bounding box center [351, 24] width 278 height 22
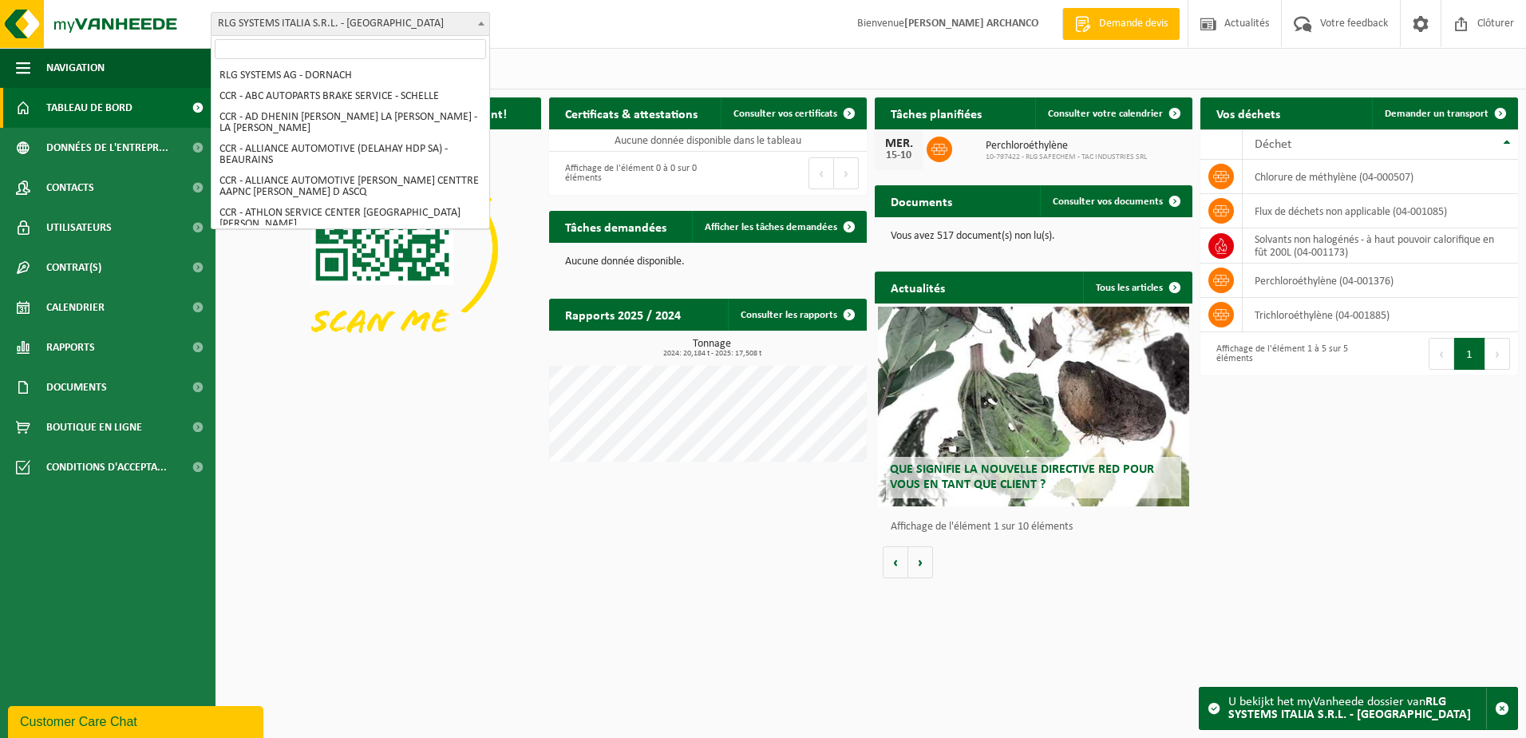
scroll to position [1055, 0]
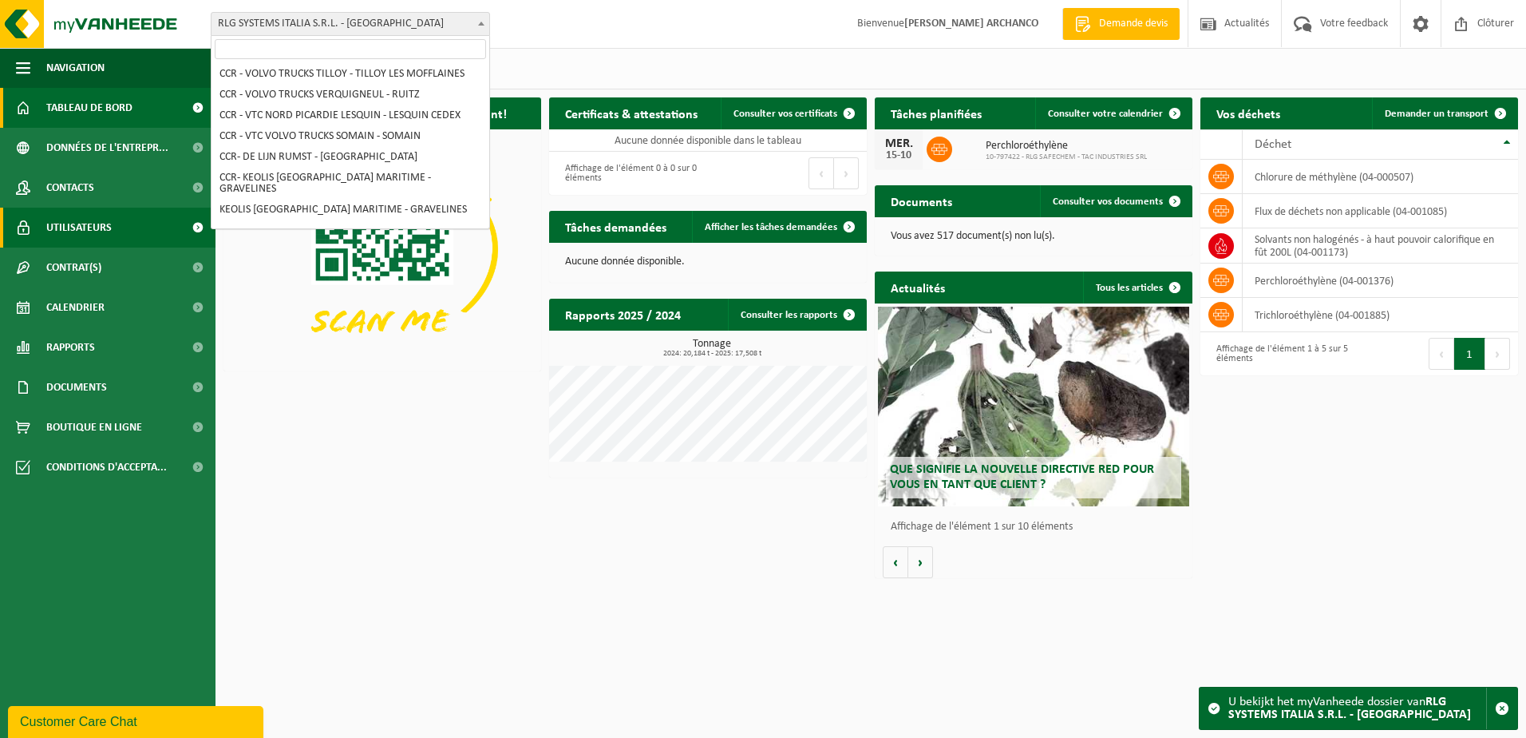
click at [109, 220] on span "Utilisateurs" at bounding box center [78, 228] width 65 height 40
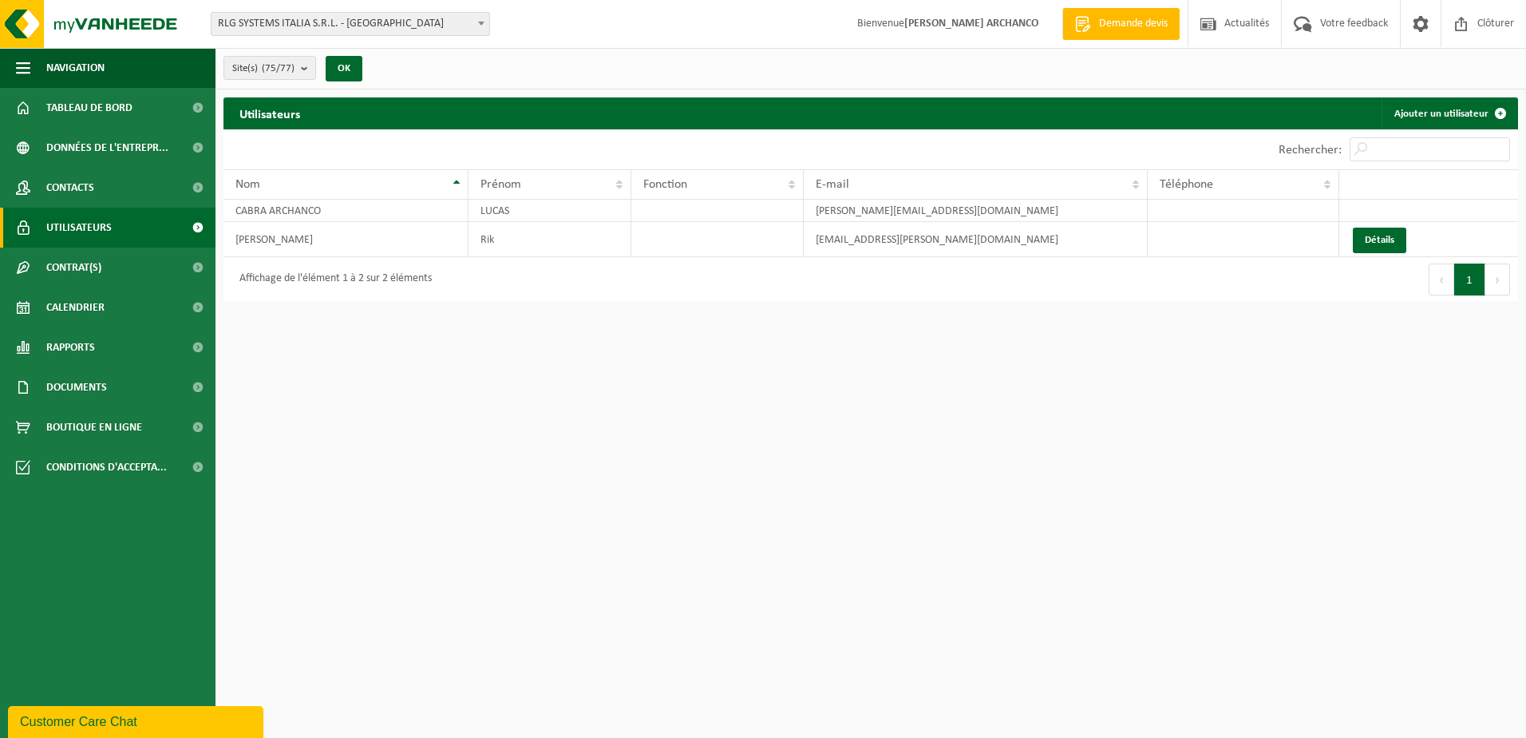
click at [457, 24] on span "RLG SYSTEMS ITALIA S.R.L. - [GEOGRAPHIC_DATA]" at bounding box center [351, 24] width 278 height 22
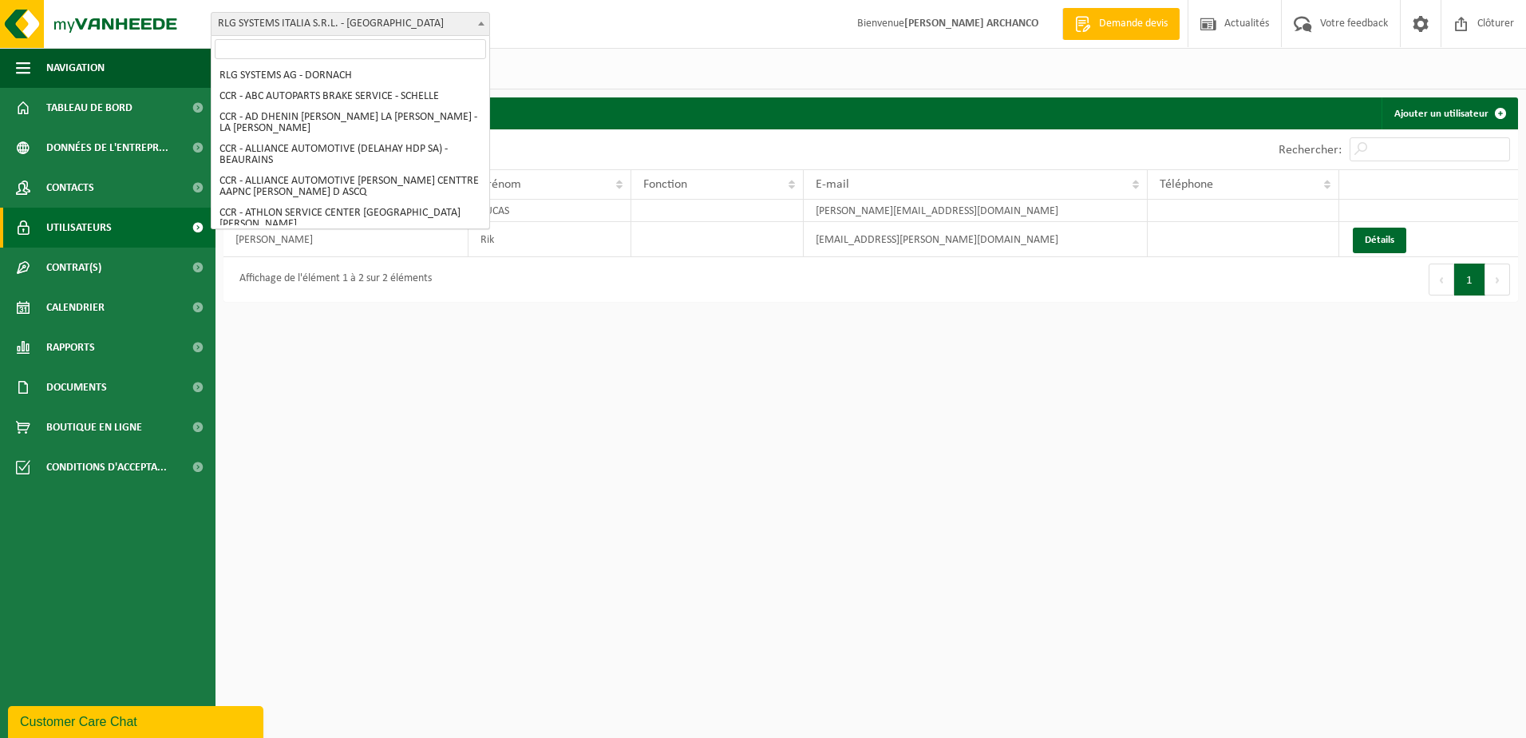
scroll to position [1055, 0]
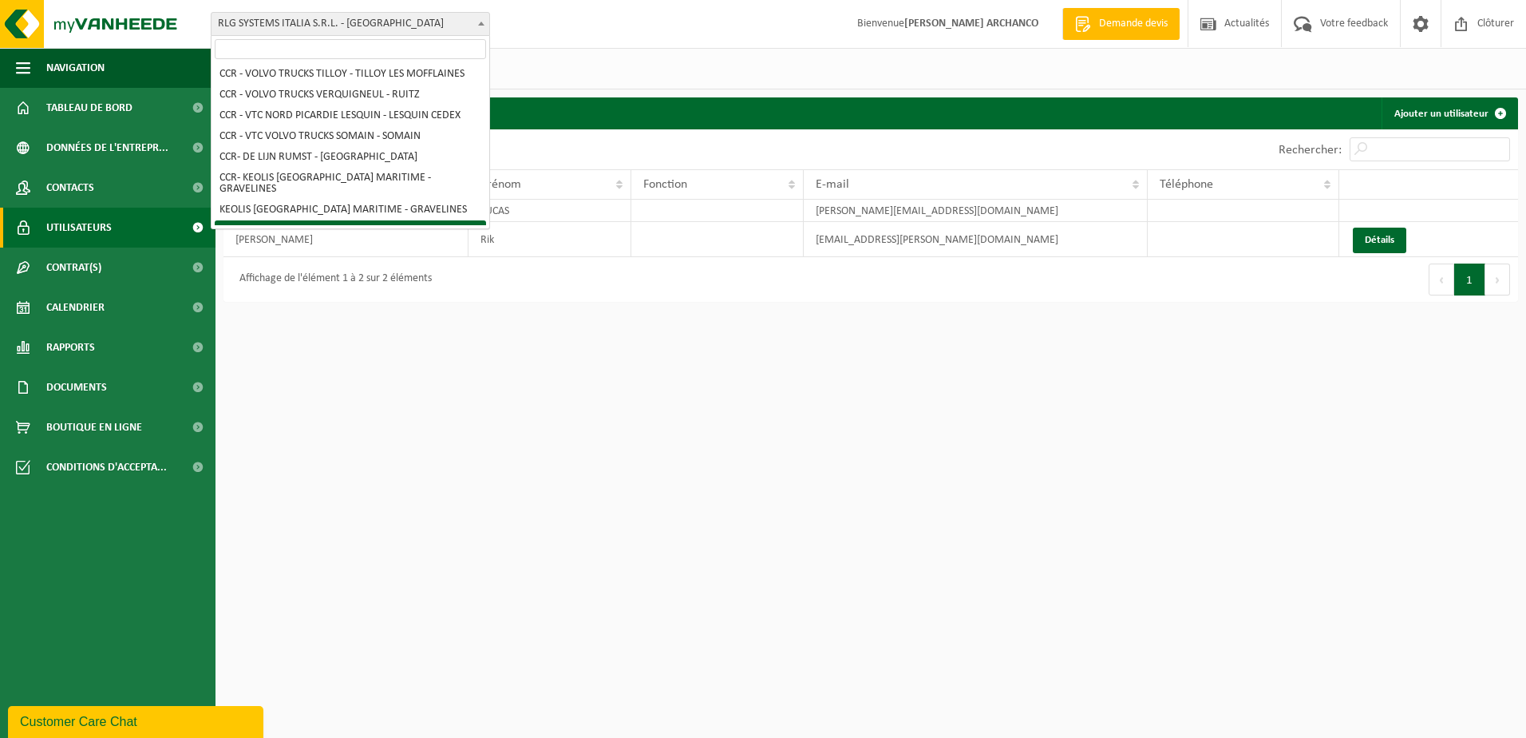
select select "128984"
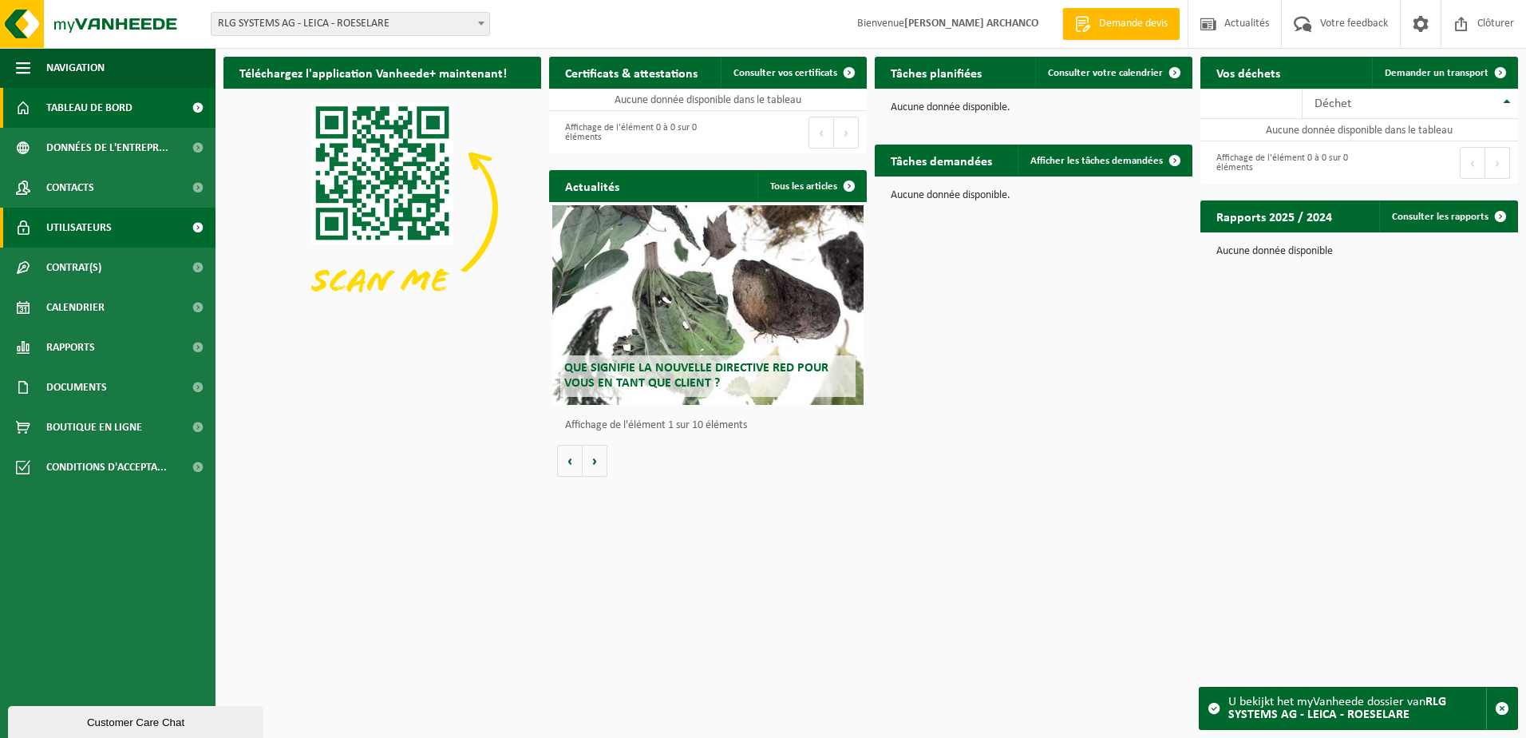
click at [117, 226] on link "Utilisateurs" at bounding box center [108, 228] width 216 height 40
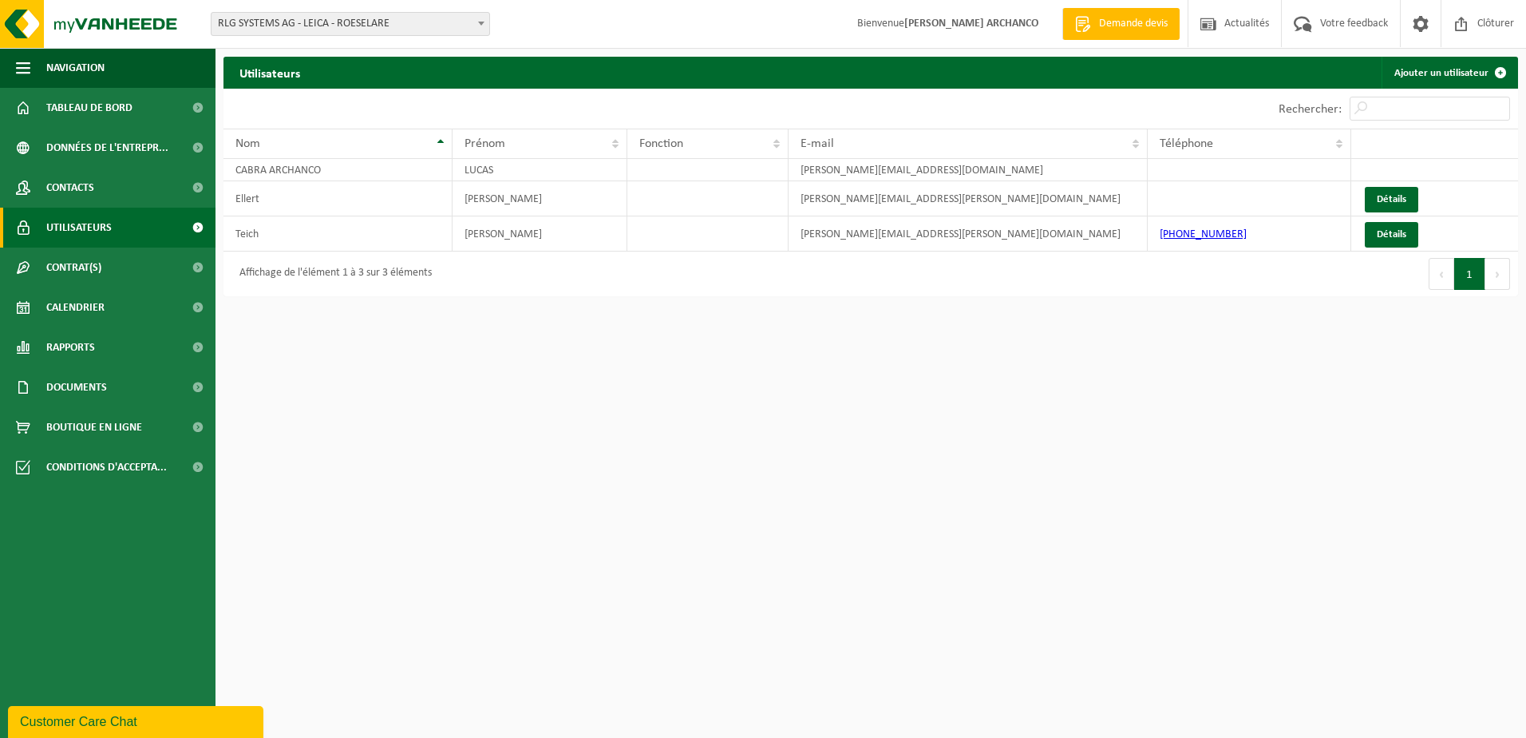
click at [342, 24] on span "RLG SYSTEMS AG - LEICA - ROESELARE" at bounding box center [351, 24] width 278 height 22
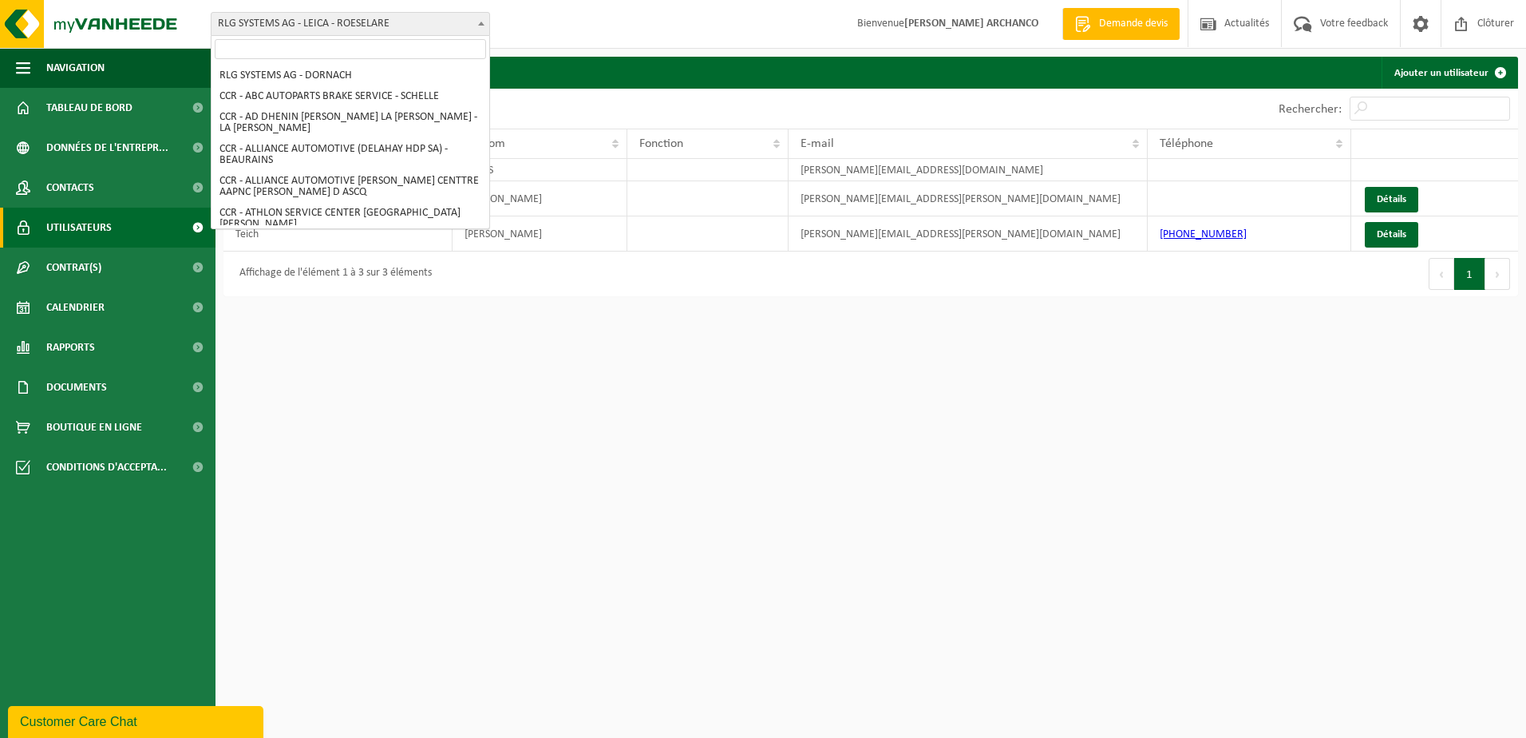
scroll to position [1034, 0]
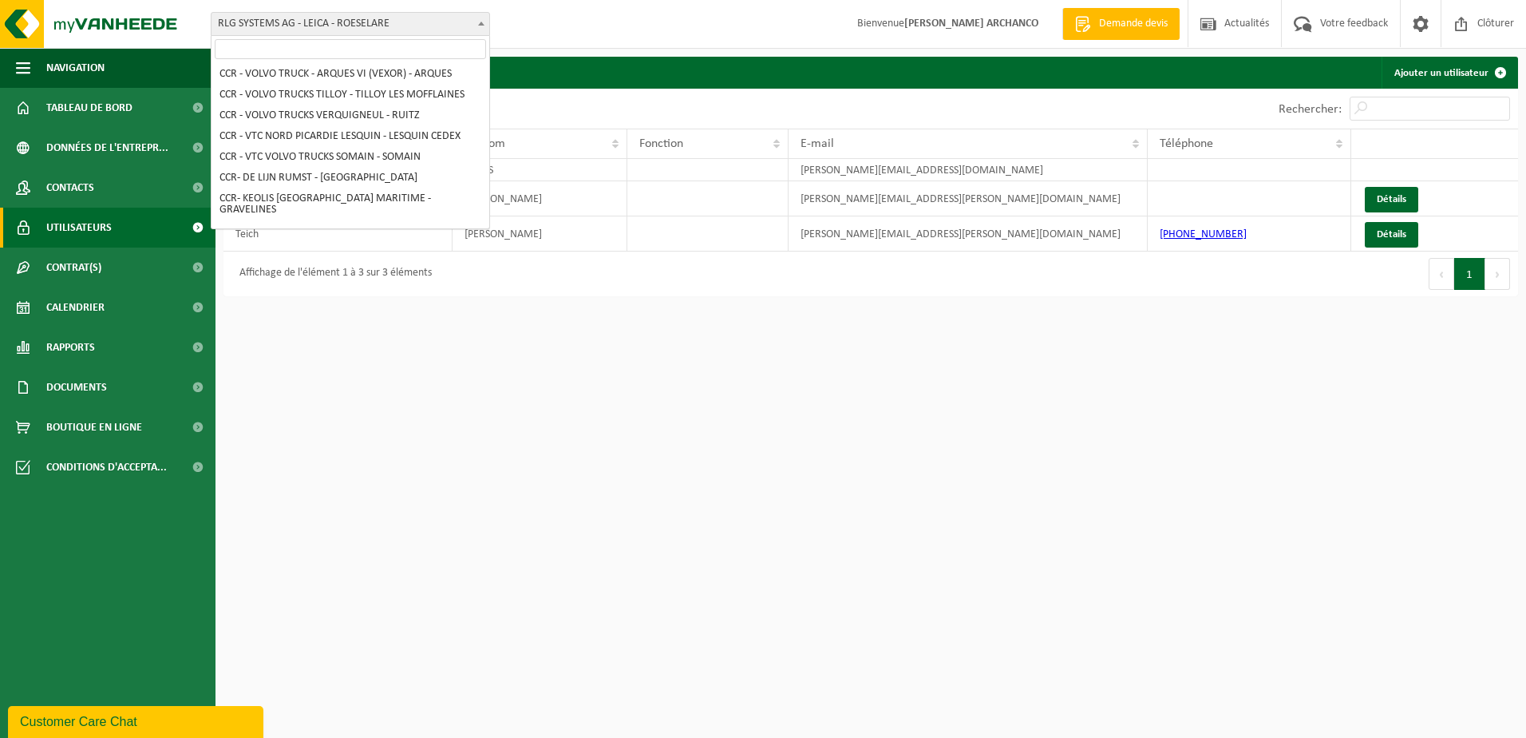
select select "39324"
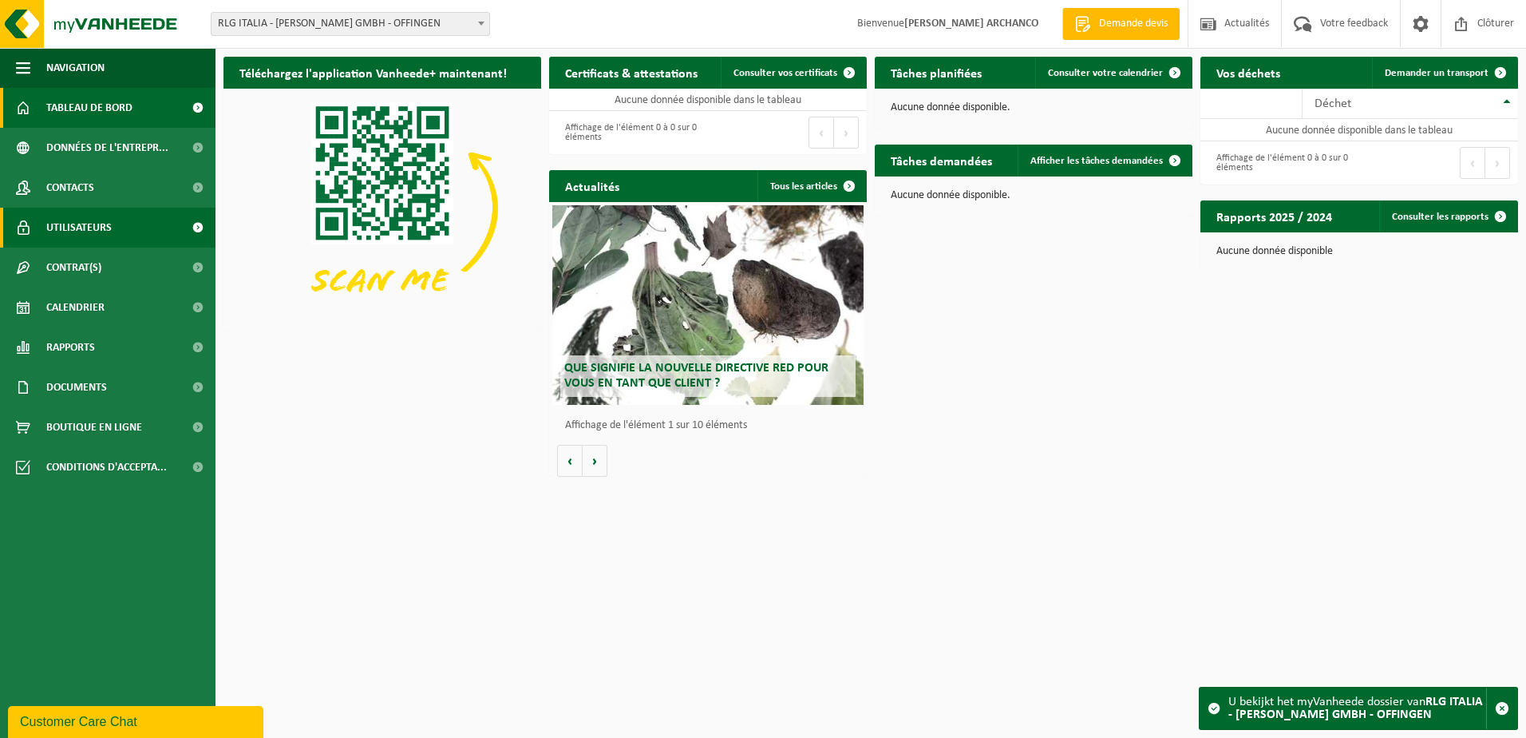
click at [120, 229] on link "Utilisateurs" at bounding box center [108, 228] width 216 height 40
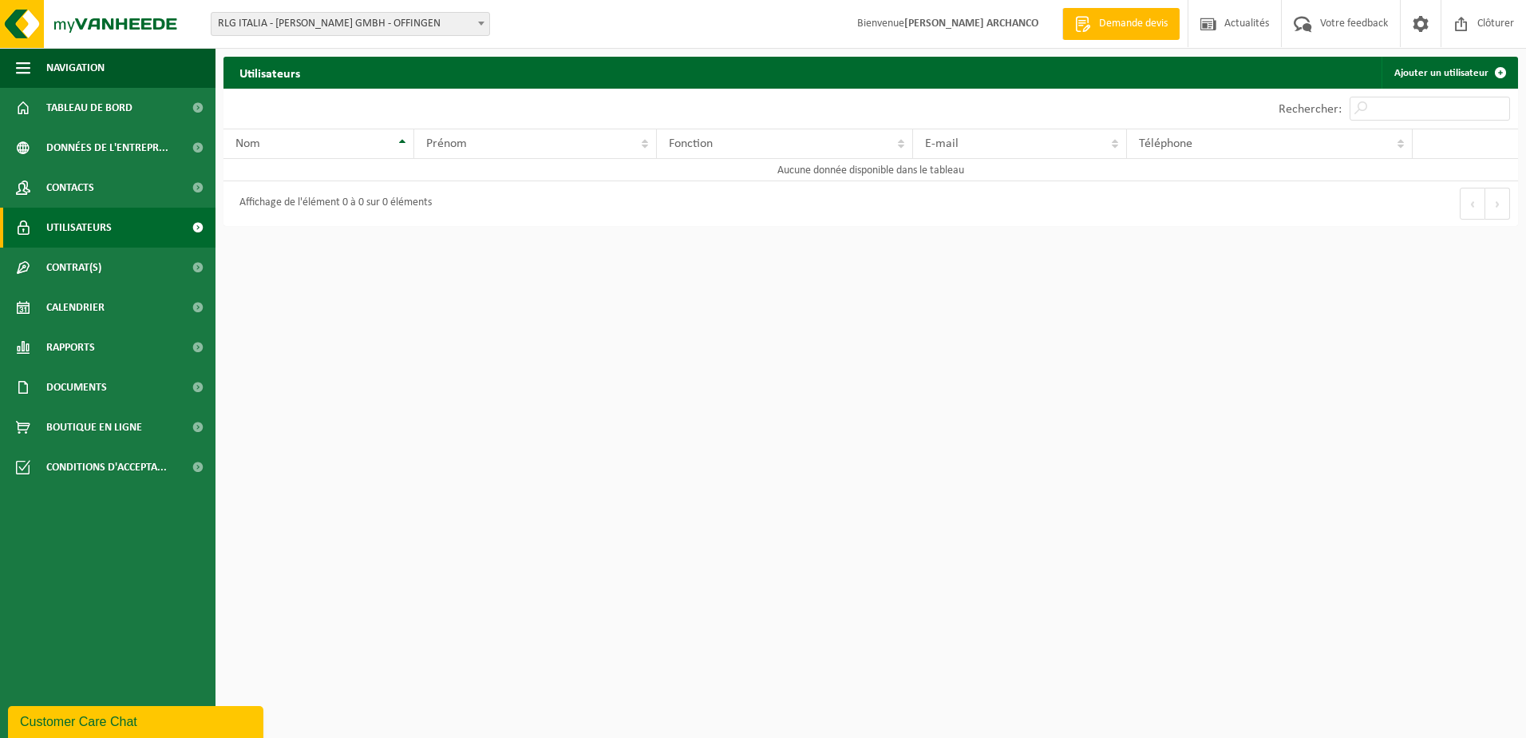
click at [429, 26] on span "RLG ITALIA - [PERSON_NAME] GMBH - OFFINGEN" at bounding box center [351, 24] width 278 height 22
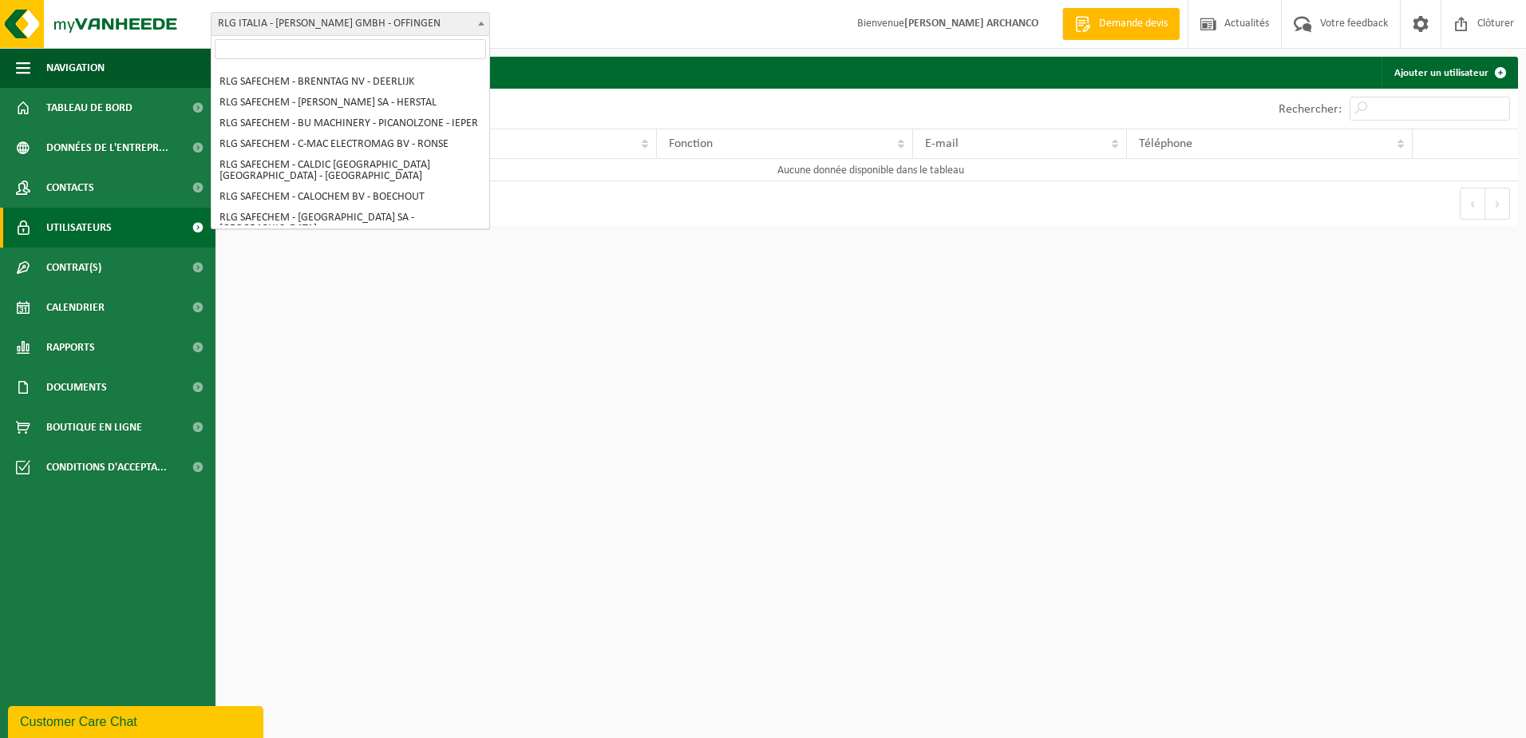
scroll to position [1500, 0]
select select "32777"
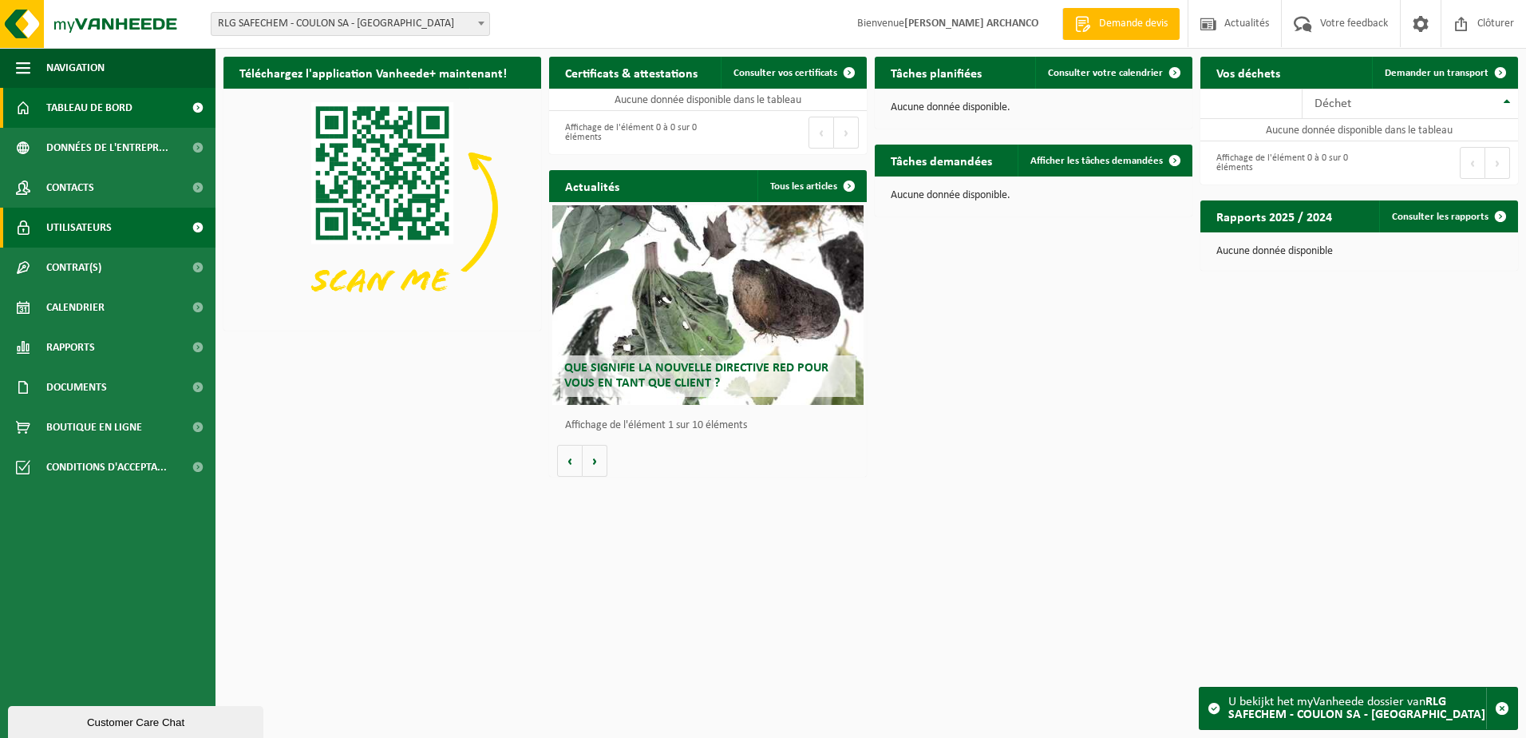
click at [116, 231] on link "Utilisateurs" at bounding box center [108, 228] width 216 height 40
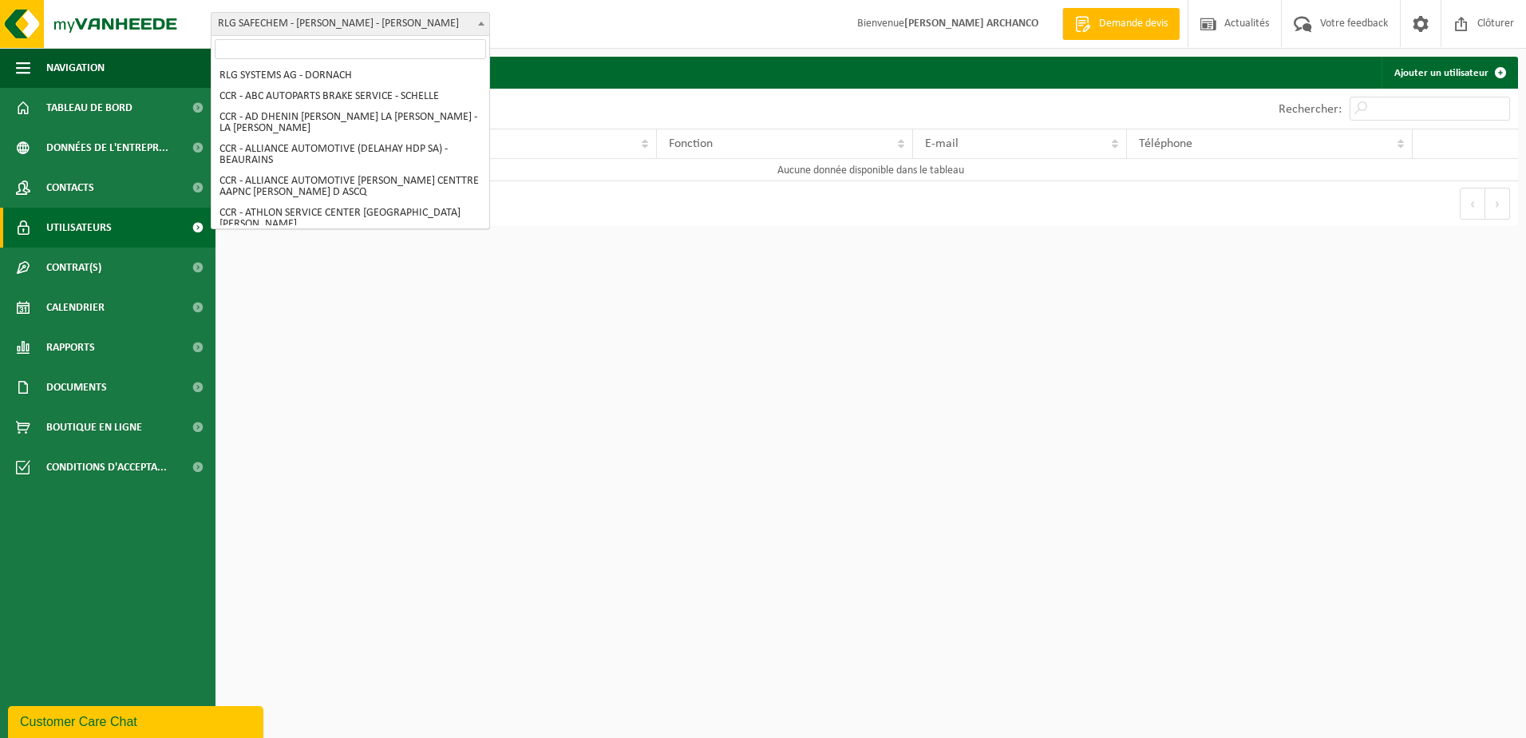
click at [382, 27] on span "RLG SAFECHEM - [PERSON_NAME] - [PERSON_NAME]" at bounding box center [351, 24] width 278 height 22
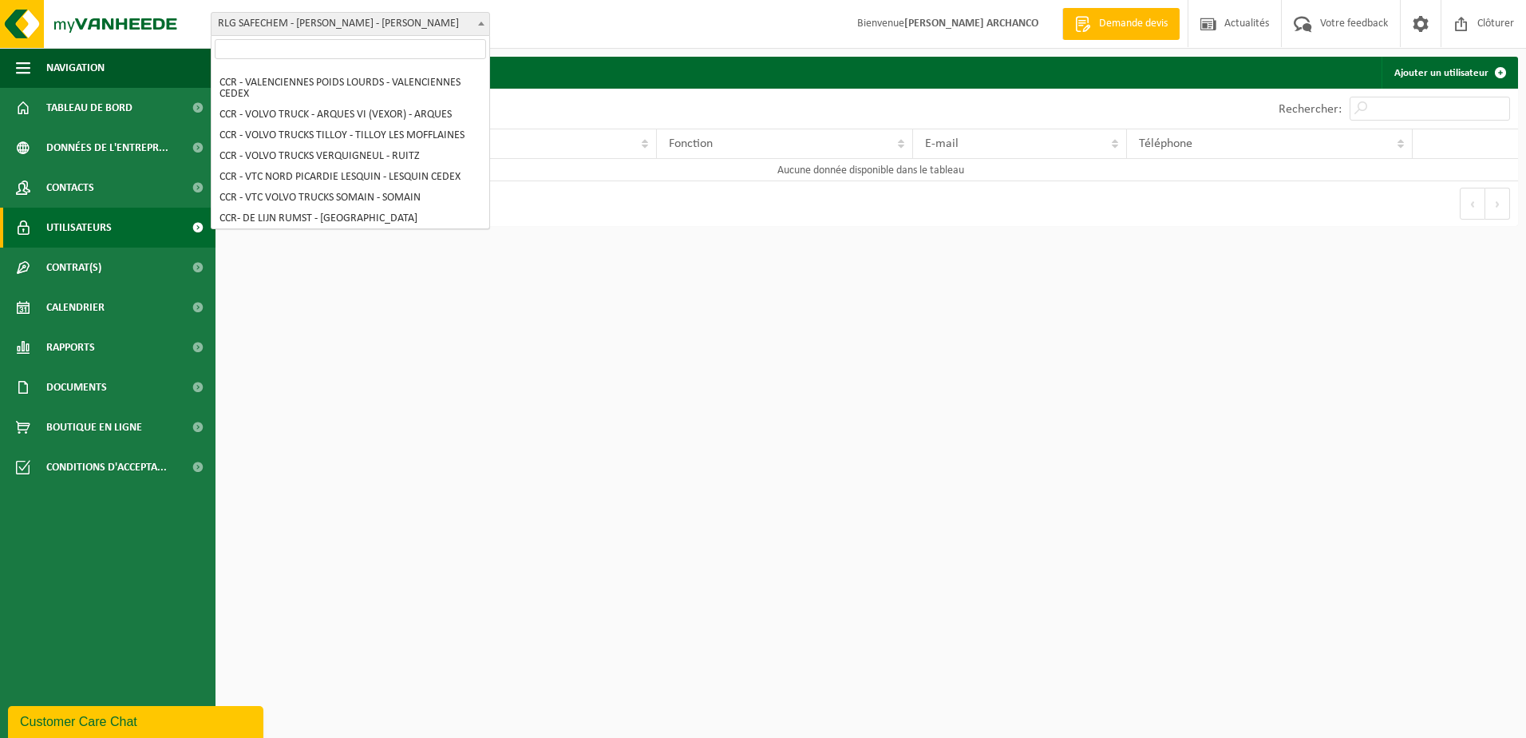
select select "32720"
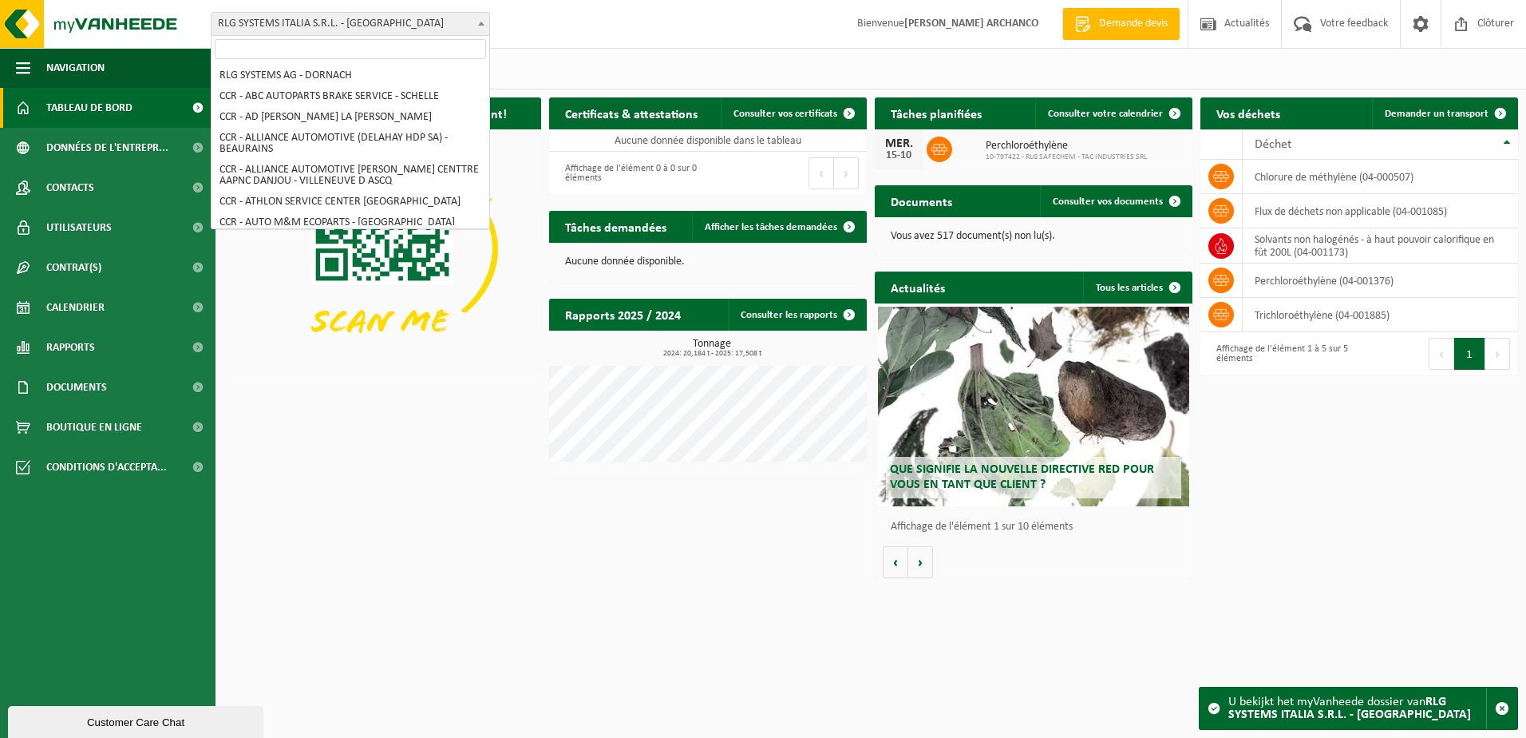
click at [350, 13] on span "RLG SYSTEMS ITALIA S.R.L. - [GEOGRAPHIC_DATA]" at bounding box center [351, 24] width 278 height 22
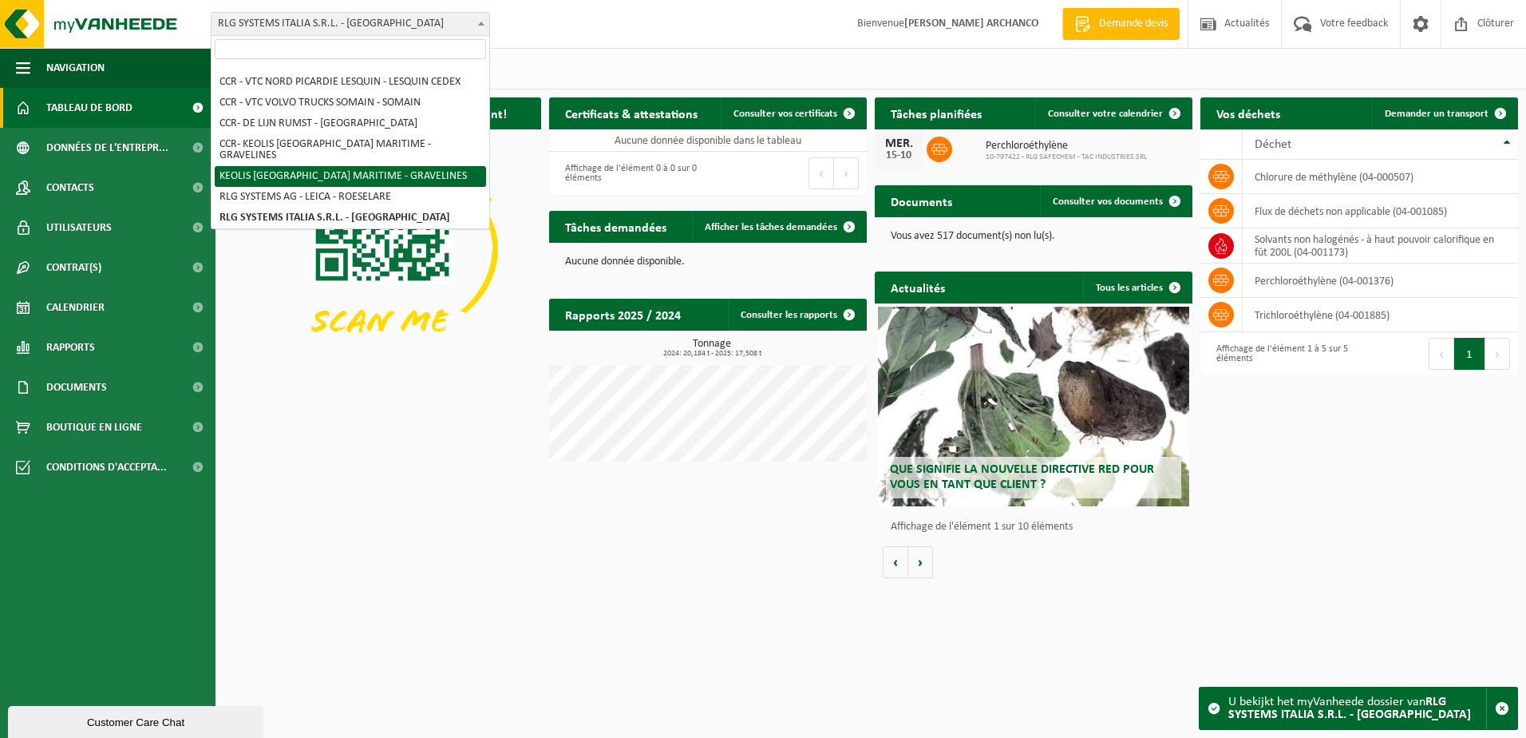
select select "157207"
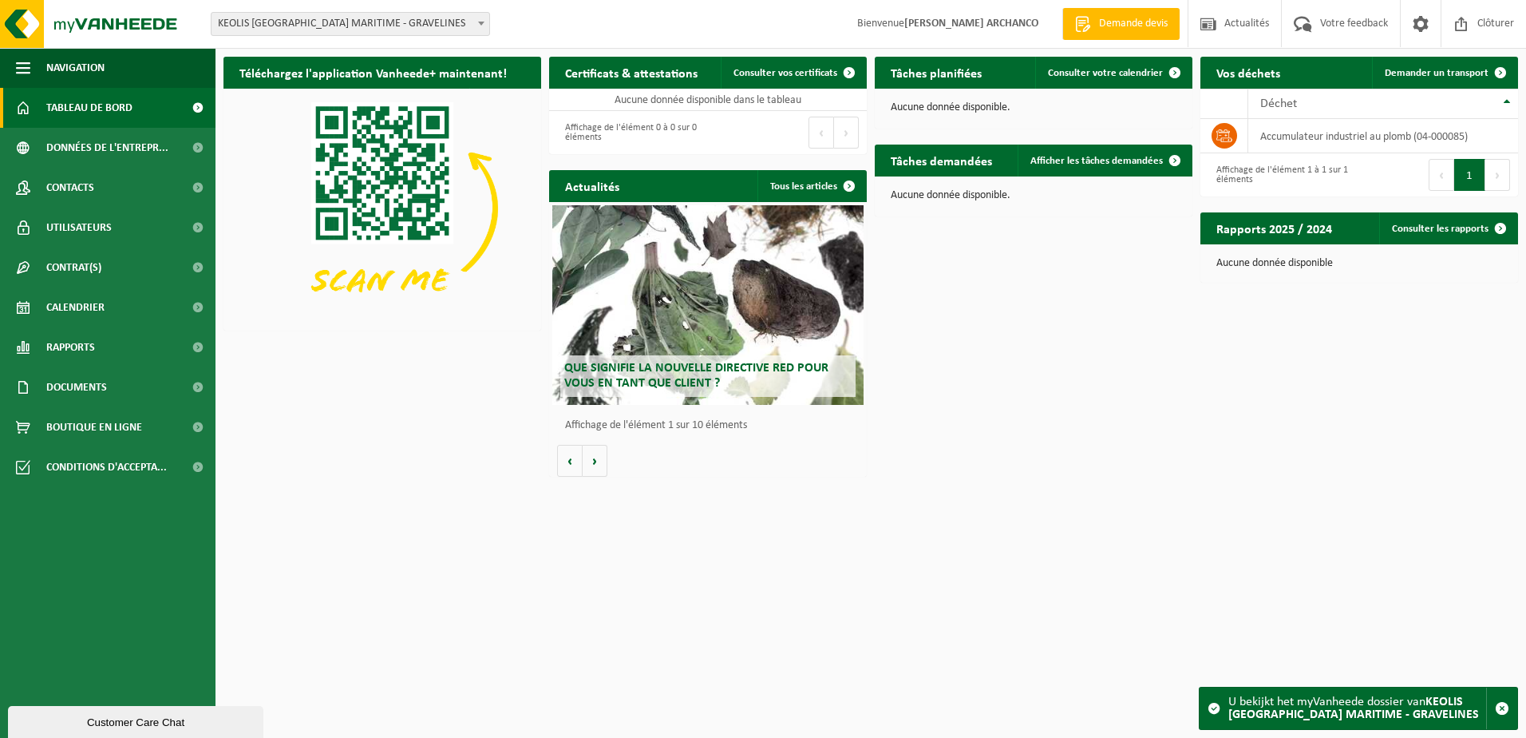
click at [429, 26] on span "KEOLIS [GEOGRAPHIC_DATA] MARITIME - GRAVELINES" at bounding box center [351, 24] width 278 height 22
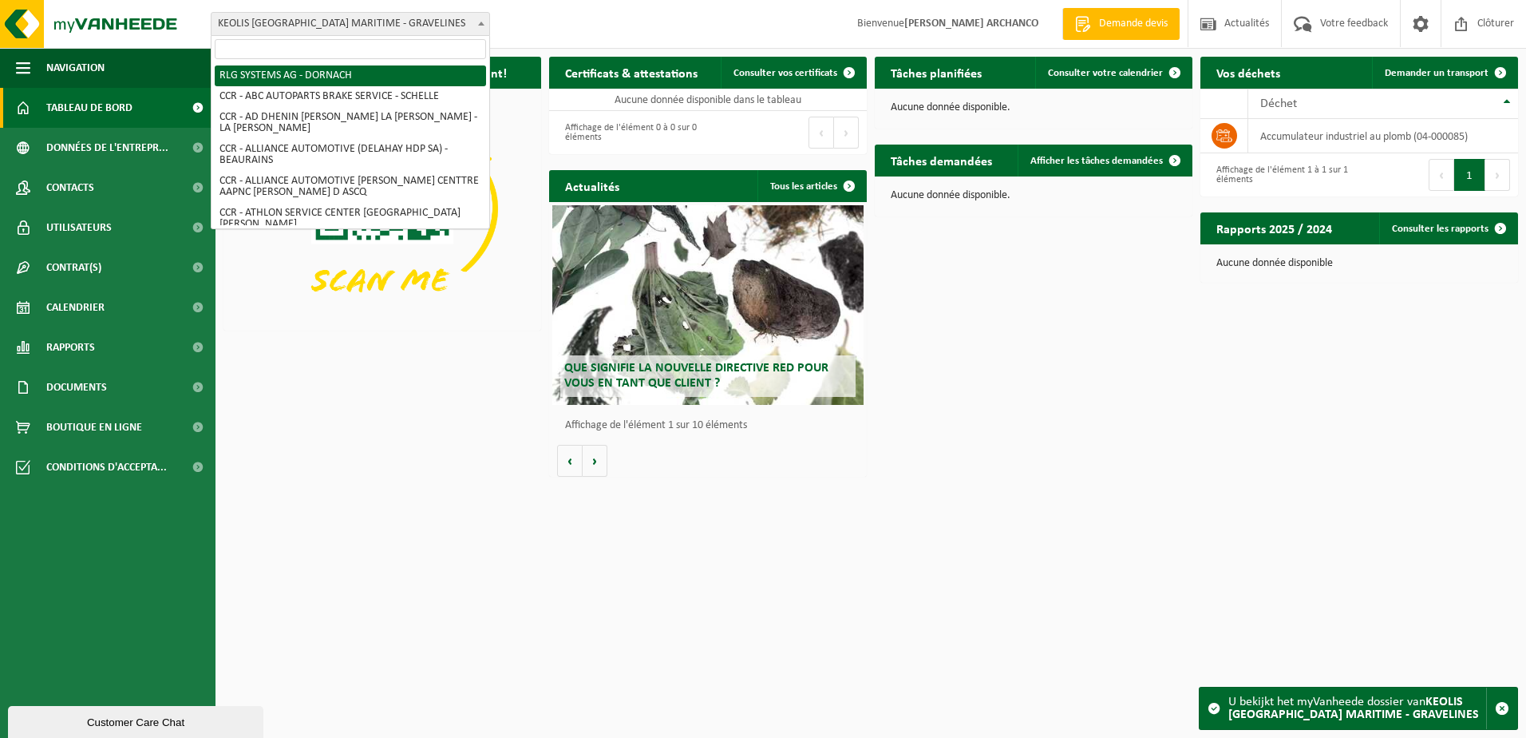
select select "21327"
